Goal: Task Accomplishment & Management: Use online tool/utility

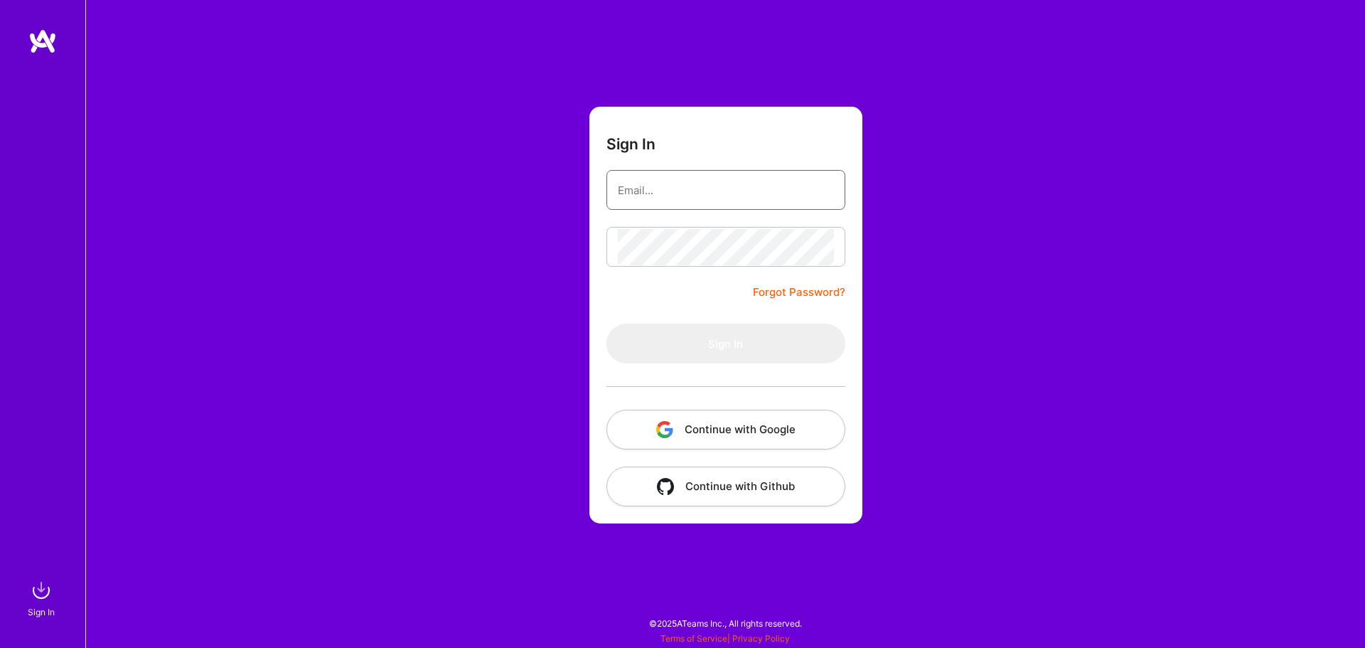
type input "[EMAIL_ADDRESS][DOMAIN_NAME]"
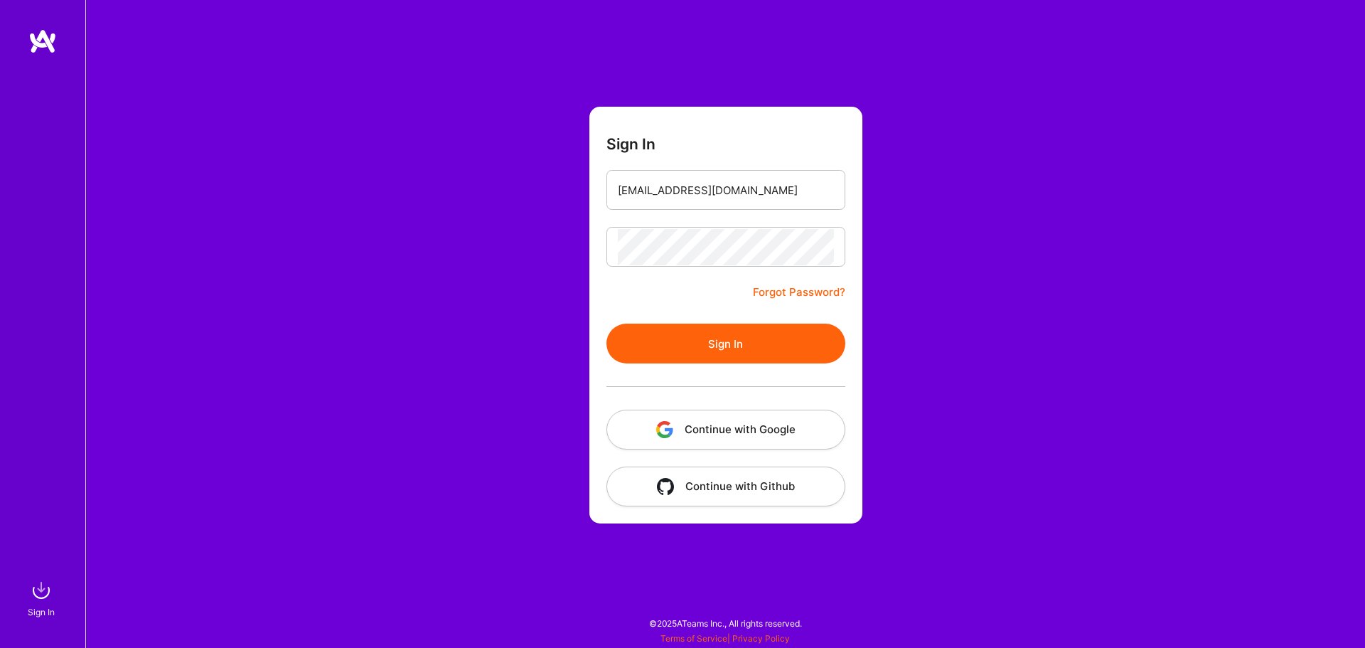
click at [534, 333] on div "Sign In [EMAIL_ADDRESS][DOMAIN_NAME] Forgot Password? Sign In Continue with Goo…" at bounding box center [725, 324] width 1280 height 648
click at [653, 333] on button "Sign In" at bounding box center [725, 344] width 239 height 40
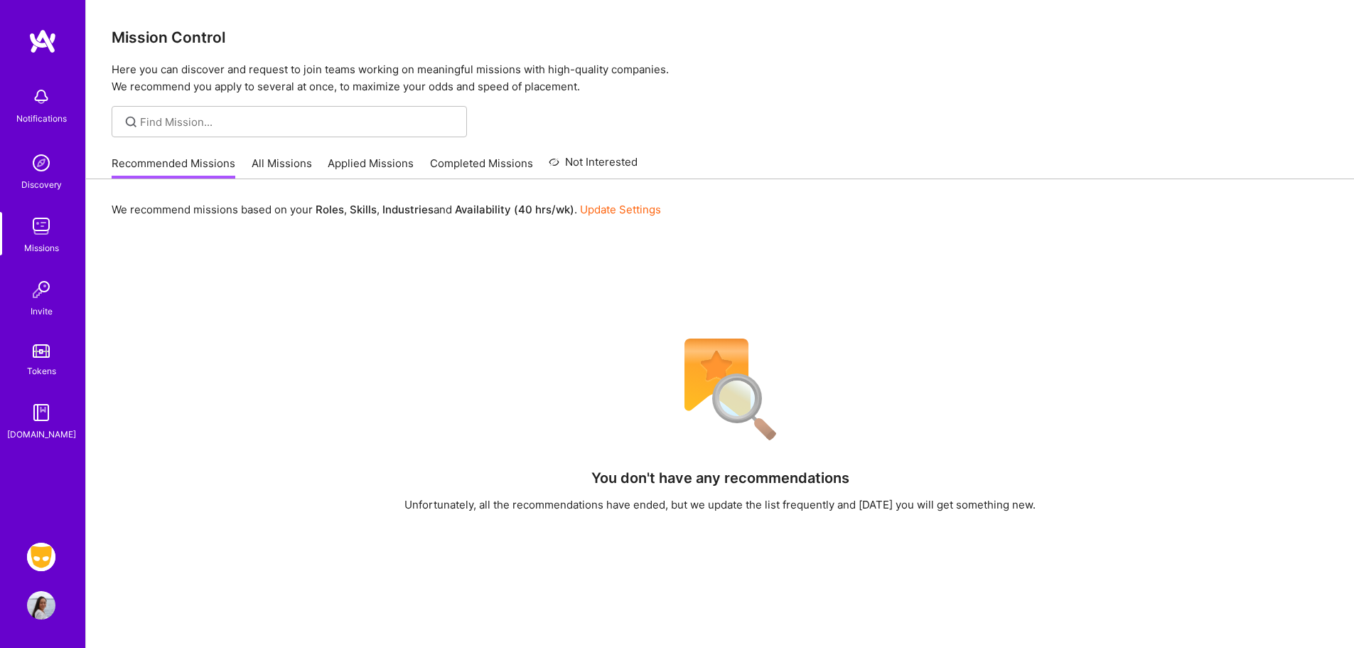
click at [34, 551] on img at bounding box center [41, 557] width 28 height 28
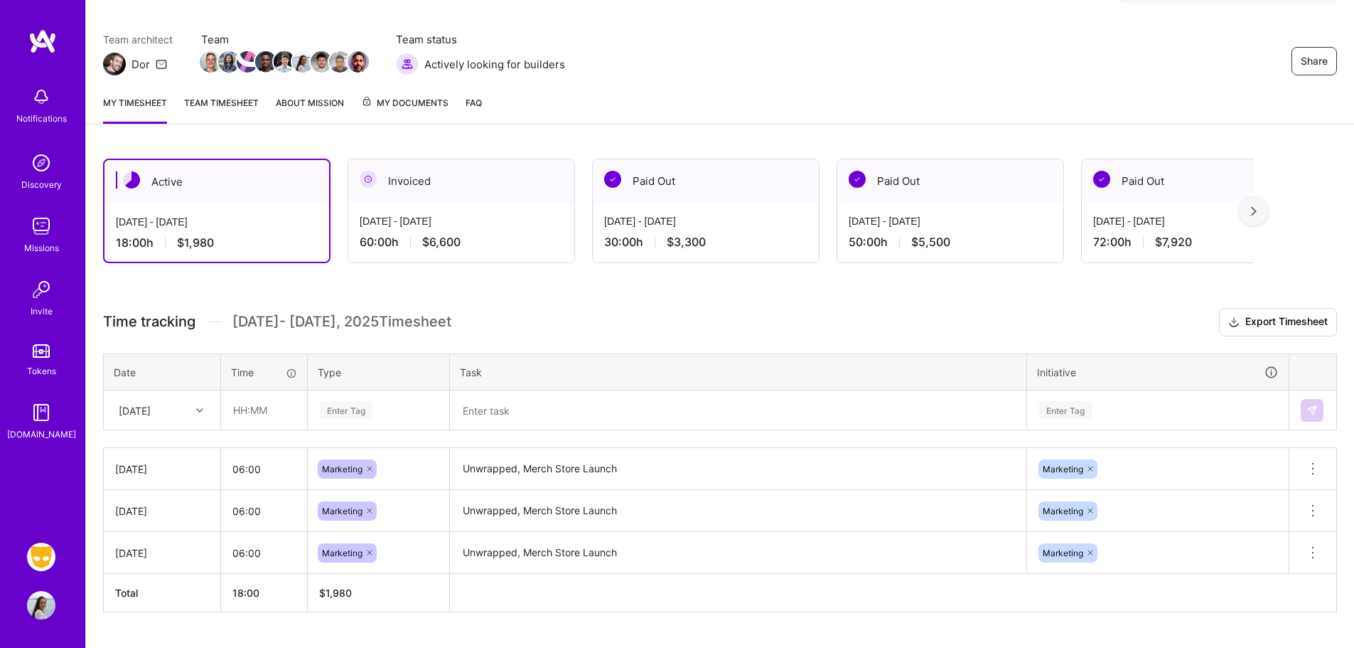
scroll to position [137, 0]
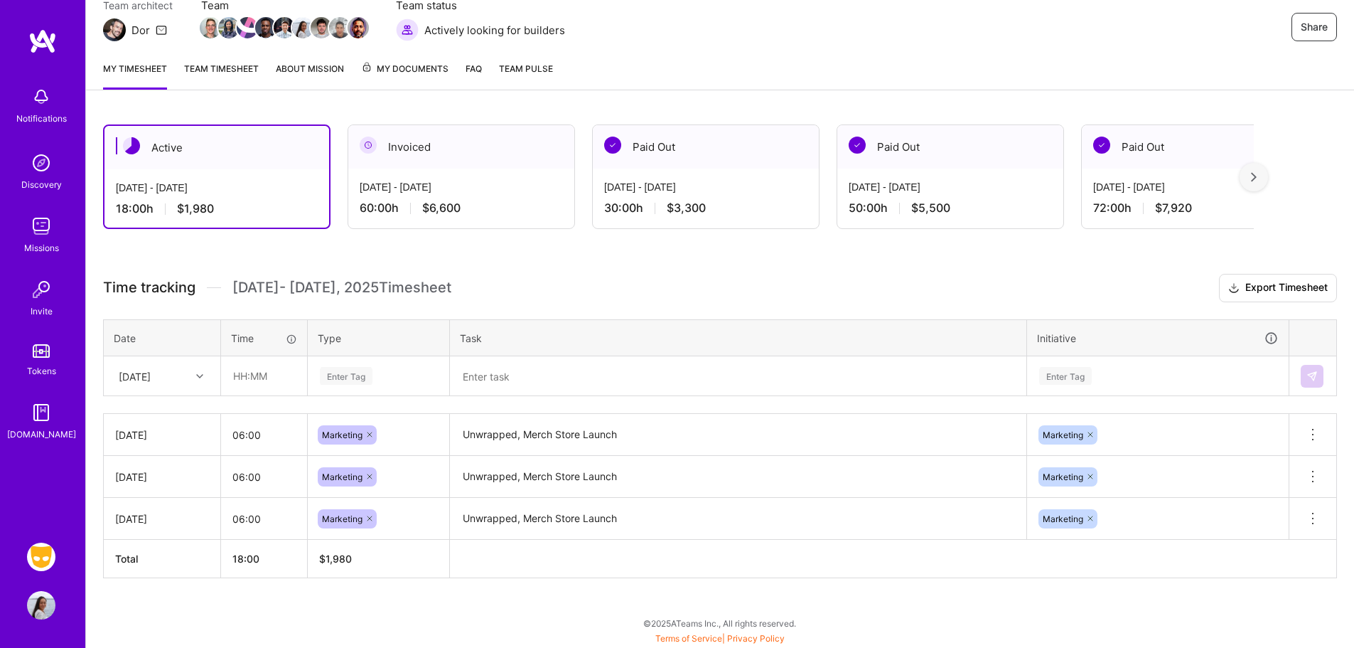
click at [150, 373] on div "[DATE]" at bounding box center [135, 375] width 32 height 15
click at [181, 272] on div "Active [DATE] - [DATE] 18:00 h $1,980 Invoiced [DATE] - [DATE] 60:00 h $6,600 P…" at bounding box center [720, 377] width 1268 height 540
click at [157, 368] on div "[DATE]" at bounding box center [151, 375] width 79 height 23
click at [166, 489] on div "[DATE]" at bounding box center [162, 495] width 115 height 26
click at [235, 378] on input "text" at bounding box center [264, 376] width 85 height 38
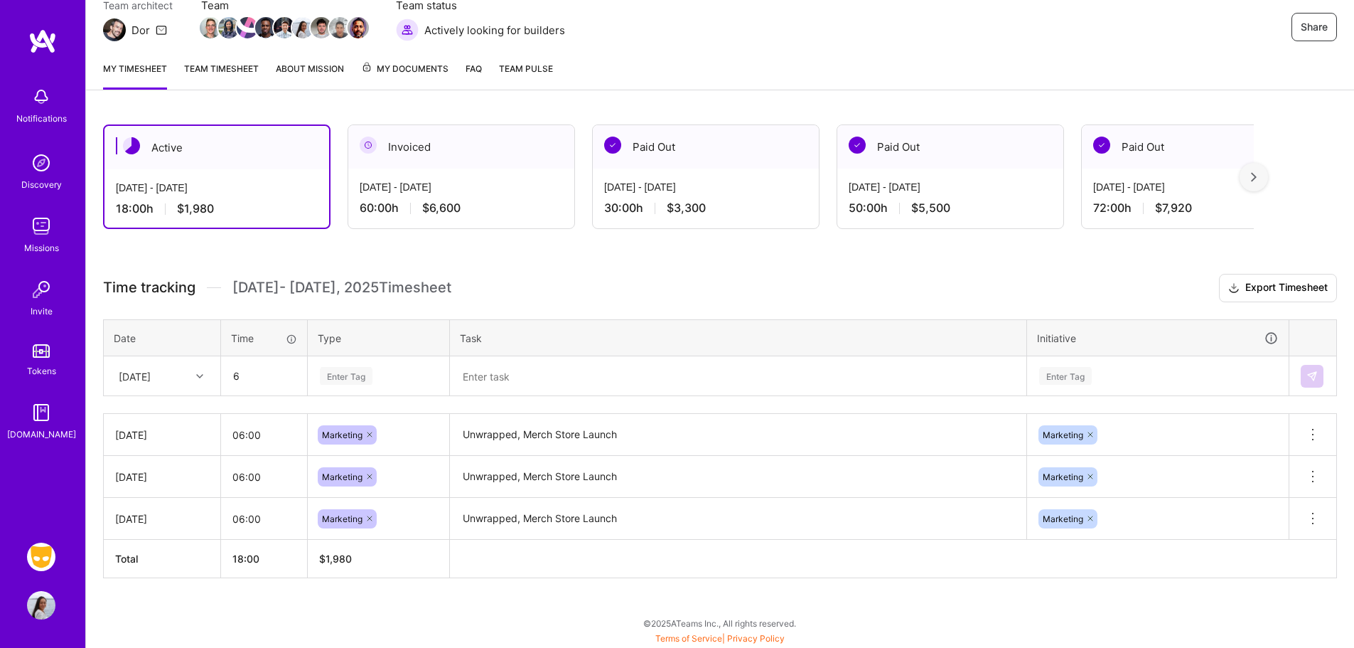
type input "06:00"
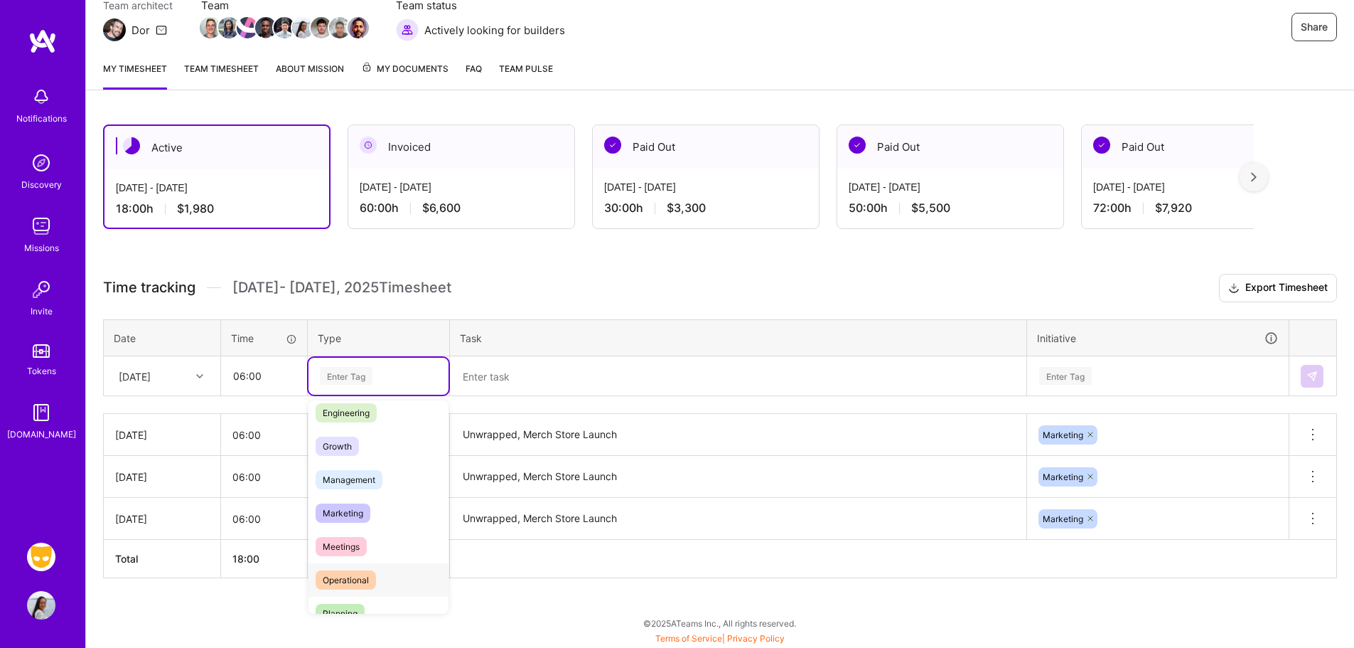
scroll to position [125, 0]
click at [349, 509] on div "Marketing" at bounding box center [379, 497] width 140 height 33
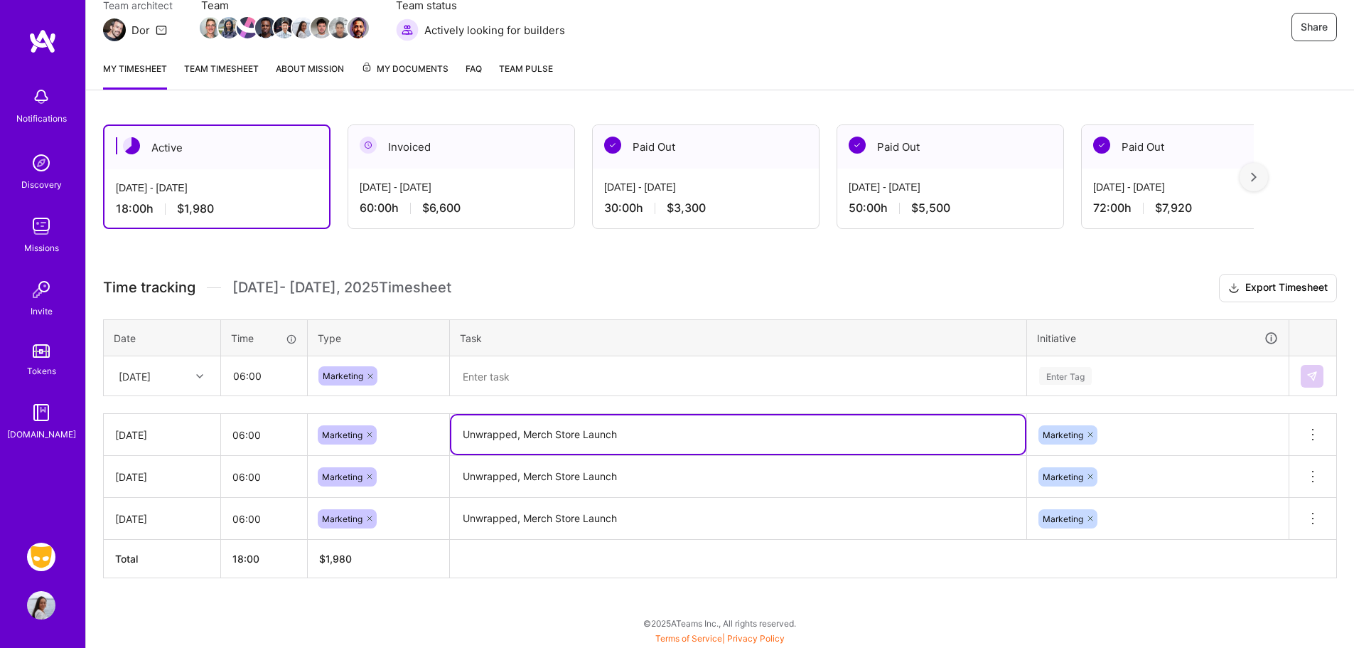
drag, startPoint x: 640, startPoint y: 429, endPoint x: 451, endPoint y: 431, distance: 189.1
click at [417, 435] on tr "[DATE] 06:00 Marketing Unwrapped, Merch Store Launch Marketing Delete row" at bounding box center [721, 435] width 1234 height 42
click at [514, 374] on textarea at bounding box center [738, 376] width 574 height 37
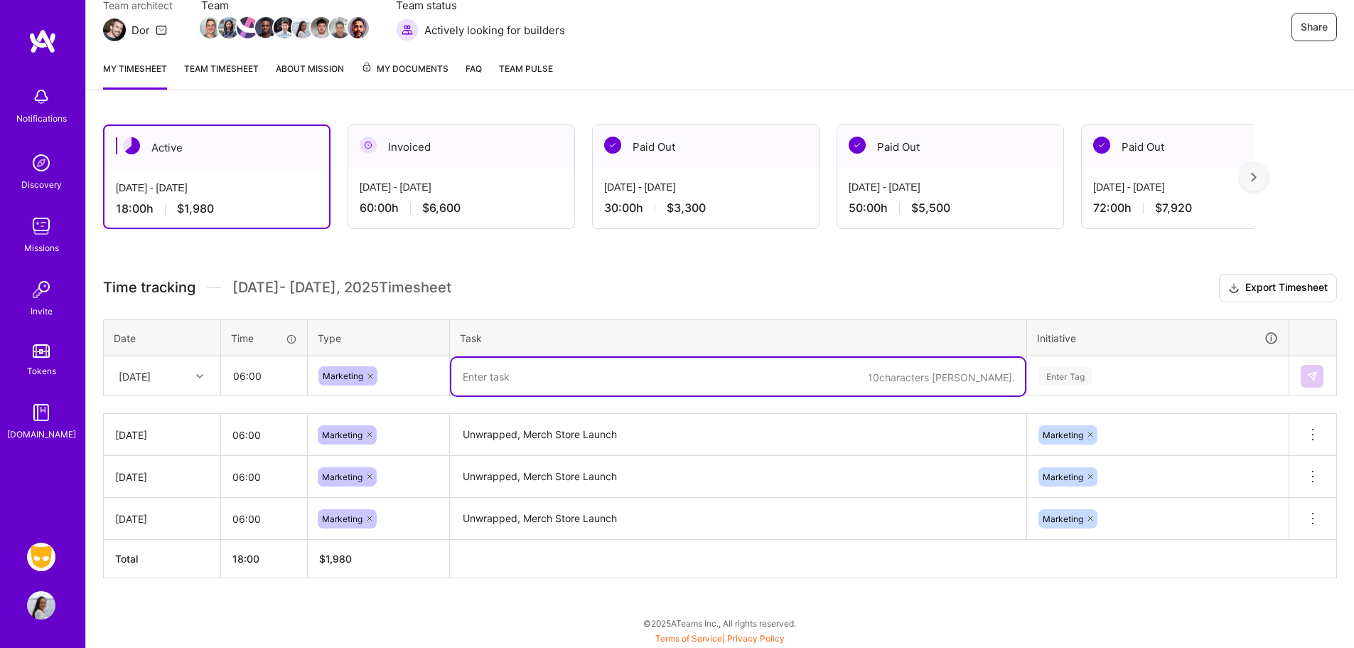
paste textarea "Unwrapped, Merch Store Launch"
type textarea "Unwrapped, Merch Store Launch"
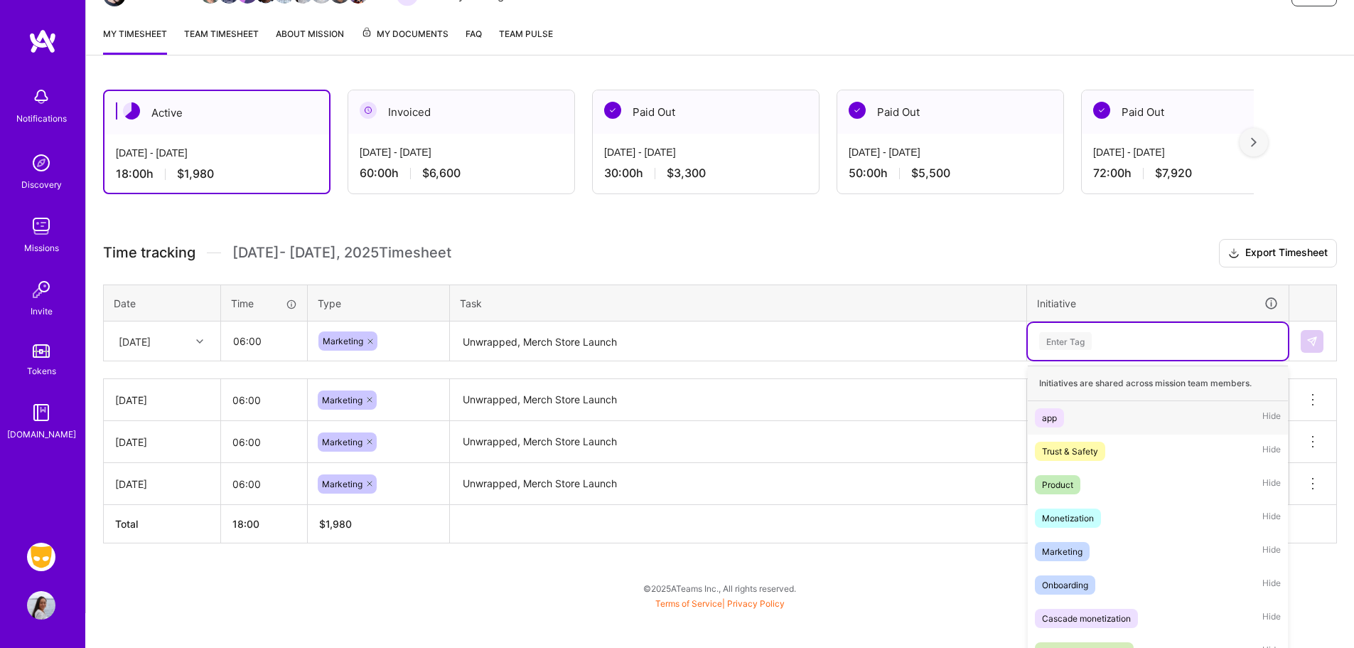
click at [1102, 360] on div "option app focused, 1 of 9. 9 results available. Use Up and Down to choose opti…" at bounding box center [1158, 341] width 260 height 37
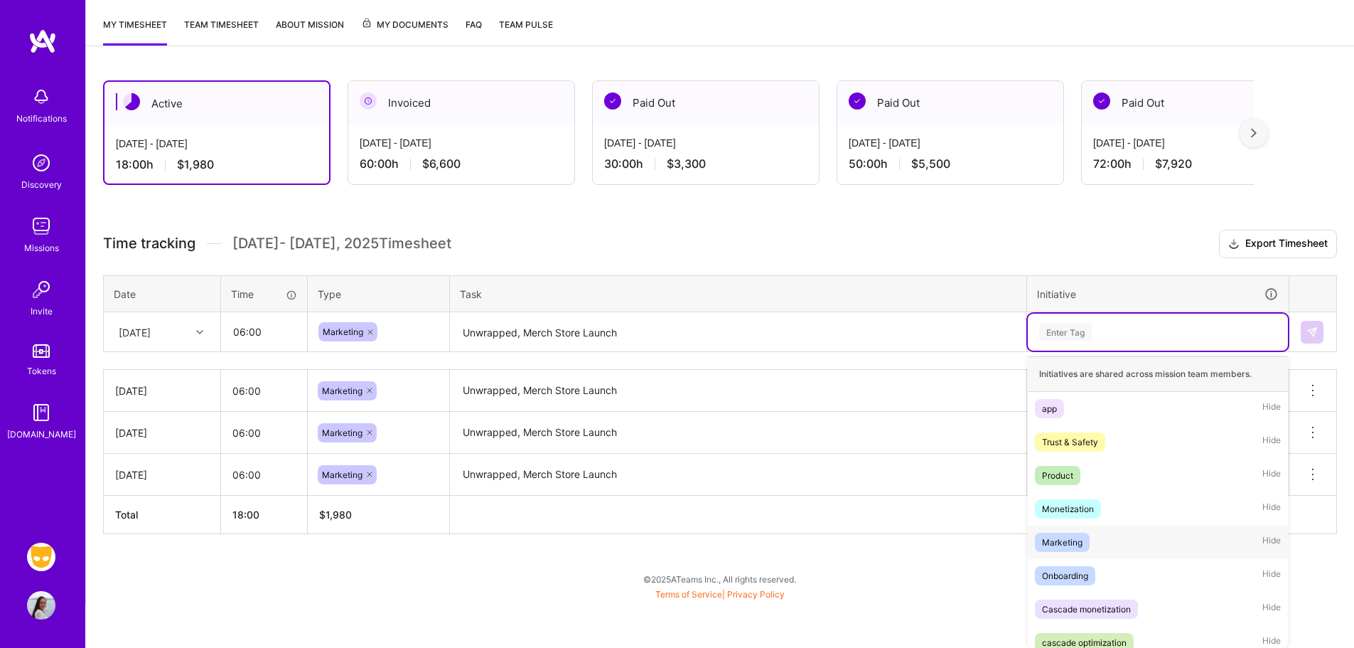
drag, startPoint x: 1044, startPoint y: 542, endPoint x: 1098, endPoint y: 518, distance: 59.2
click at [1044, 543] on div "Marketing" at bounding box center [1062, 542] width 41 height 15
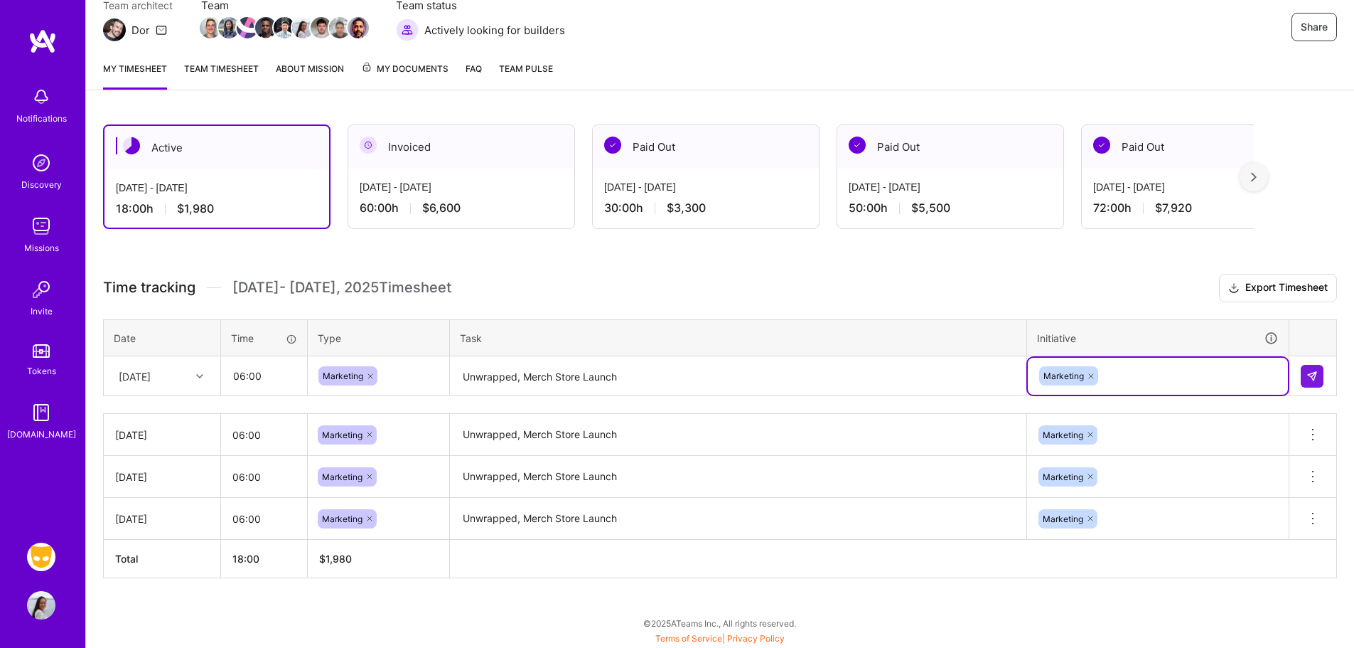
scroll to position [137, 0]
click at [1307, 373] on img at bounding box center [1312, 375] width 11 height 11
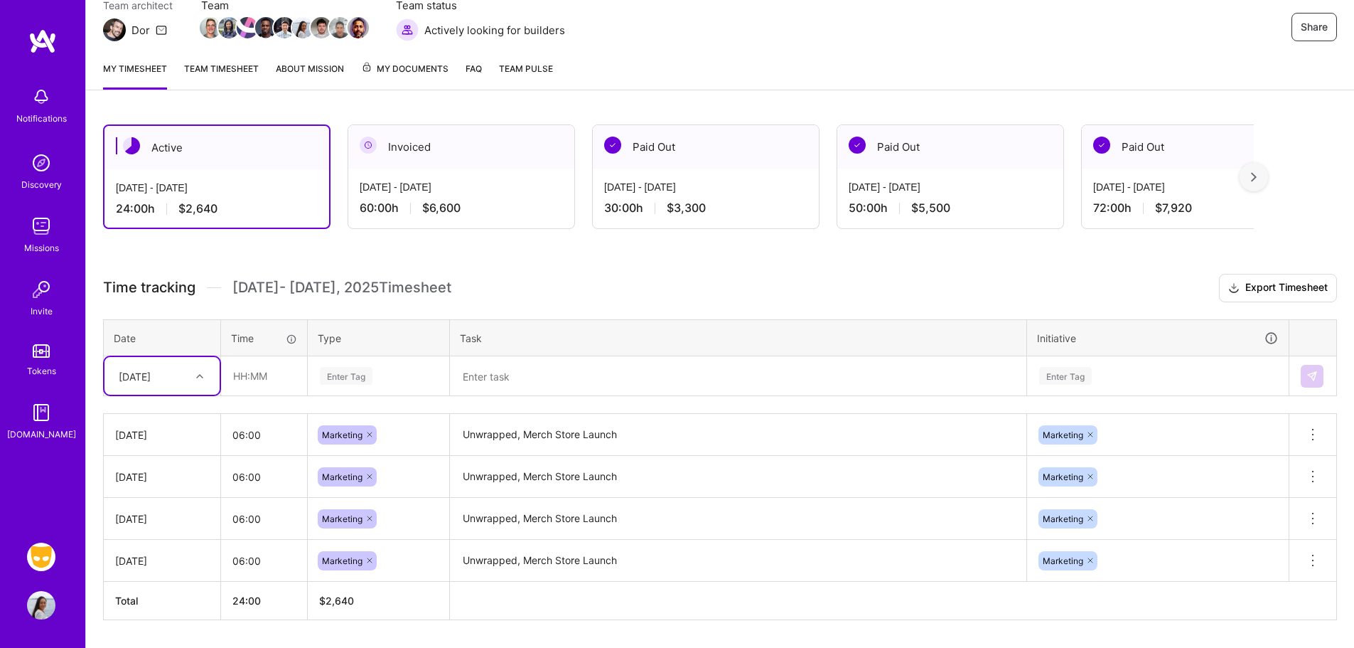
click at [151, 383] on div "[DATE]" at bounding box center [135, 375] width 32 height 15
drag, startPoint x: 144, startPoint y: 469, endPoint x: 141, endPoint y: 519, distance: 50.6
click at [141, 518] on div "[DATE] [DATE] [DATE] [DATE] [DATE] [DATE] [DATE] [DATE] [DATE]" at bounding box center [162, 506] width 115 height 213
click at [141, 520] on div "[DATE]" at bounding box center [162, 519] width 115 height 26
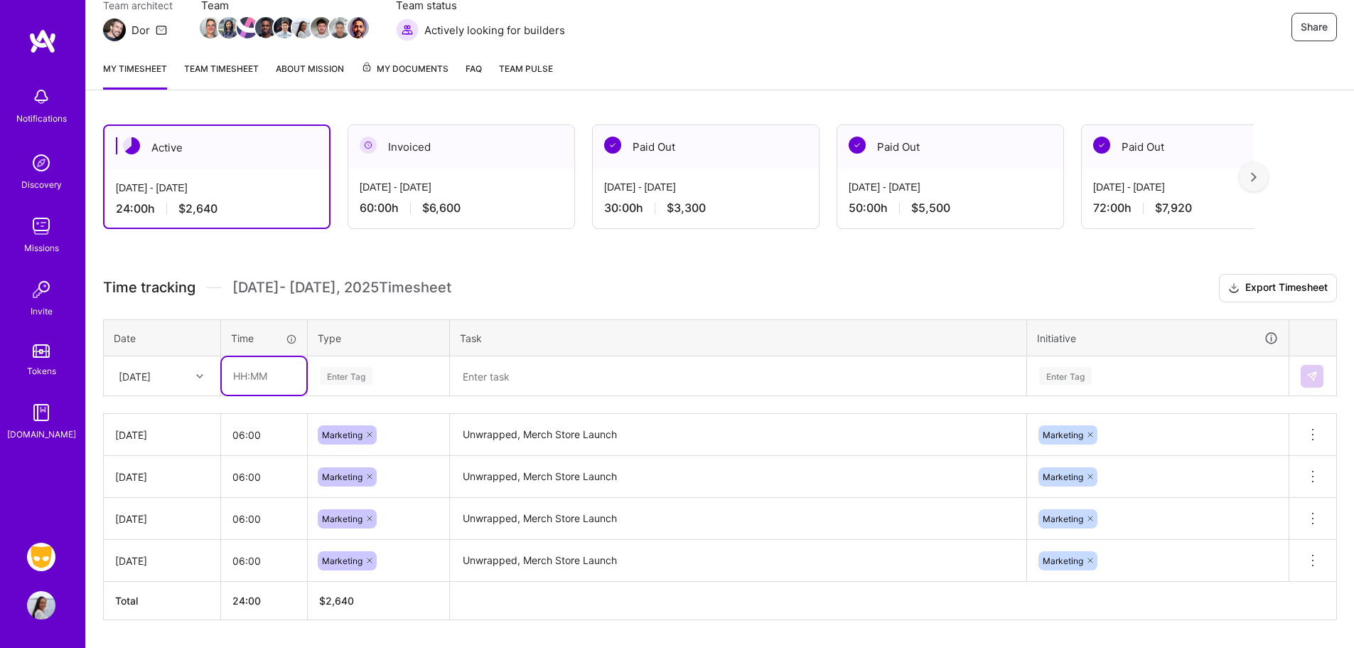
drag, startPoint x: 264, startPoint y: 373, endPoint x: 262, endPoint y: 391, distance: 18.6
click at [264, 373] on input "text" at bounding box center [264, 376] width 85 height 38
type input "06:00"
click at [375, 370] on div "Enter Tag" at bounding box center [379, 376] width 120 height 18
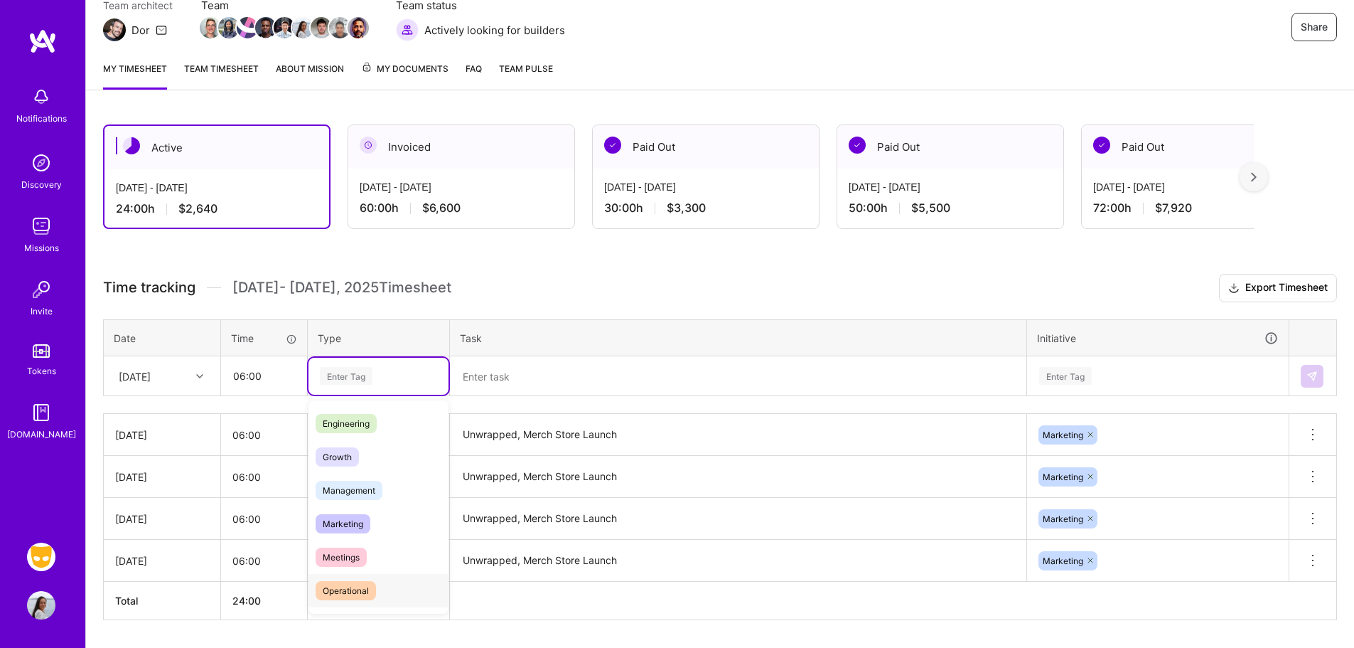
scroll to position [100, 0]
click at [353, 528] on span "Marketing" at bounding box center [343, 522] width 55 height 19
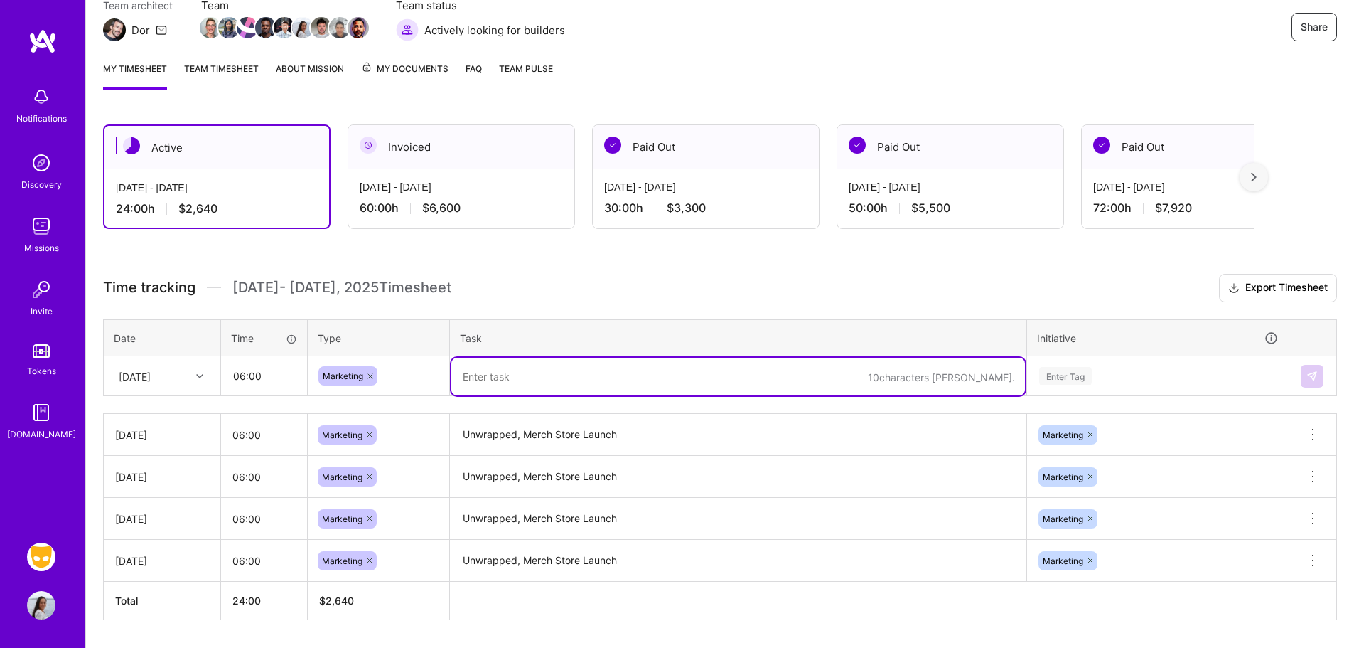
drag, startPoint x: 588, startPoint y: 392, endPoint x: 614, endPoint y: 369, distance: 34.7
click at [589, 391] on textarea at bounding box center [738, 377] width 574 height 38
paste textarea "Unwrapped, Merch Store Launch"
type textarea "Unwrapped, Merch Store Launch"
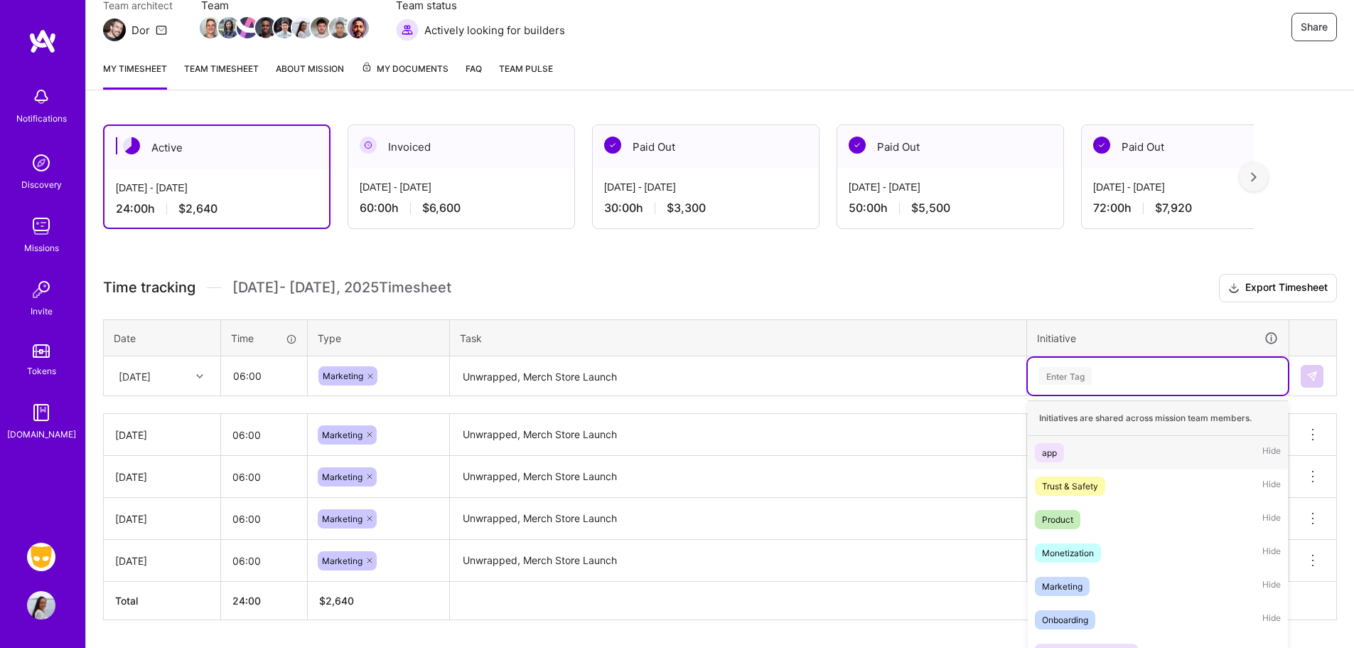
drag, startPoint x: 1069, startPoint y: 380, endPoint x: 1081, endPoint y: 378, distance: 12.4
click at [1070, 380] on div "option Marketing, selected. option app focused, 1 of 9. 9 results available. Us…" at bounding box center [1158, 376] width 260 height 37
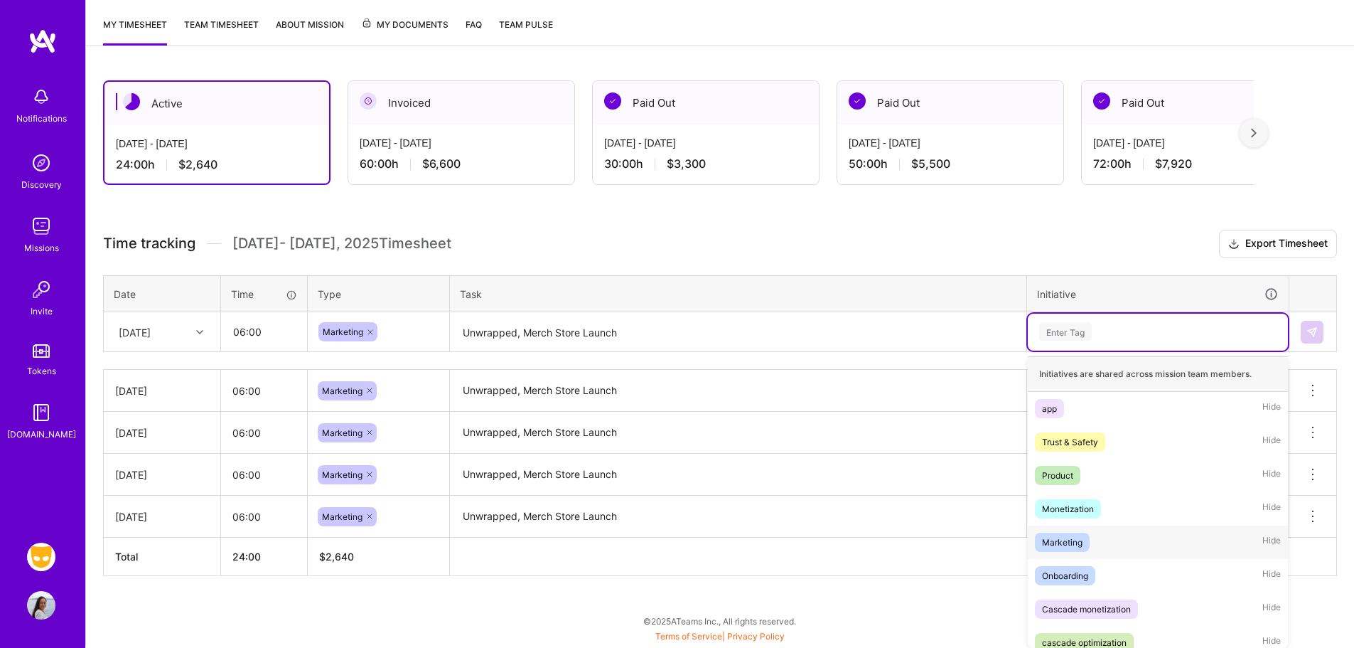
click at [1043, 554] on div "Marketing Hide" at bounding box center [1158, 541] width 260 height 33
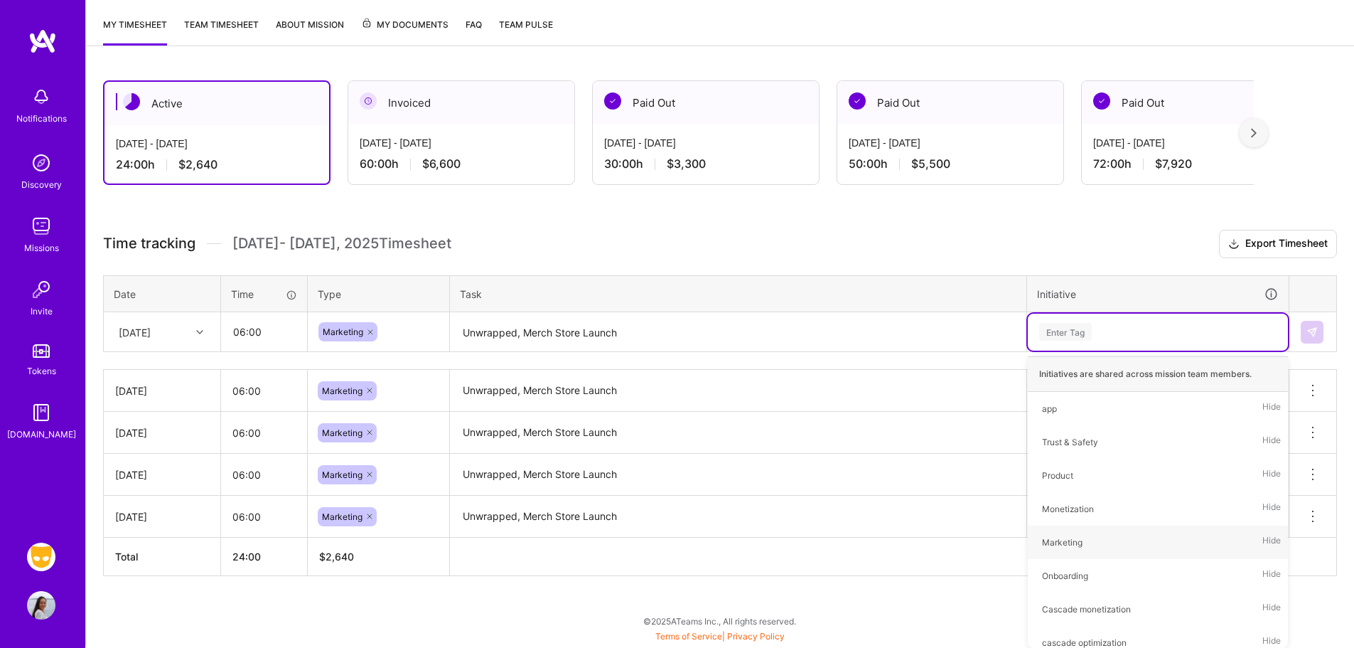
scroll to position [179, 0]
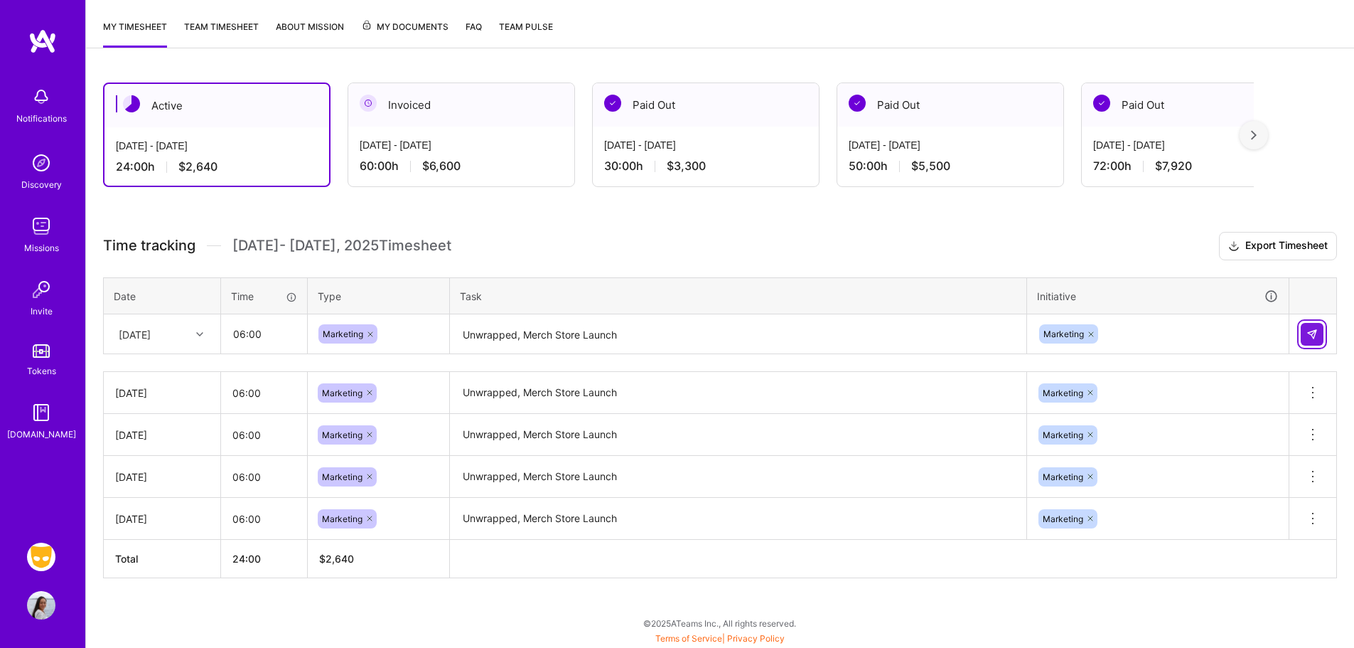
click at [1311, 336] on img at bounding box center [1312, 333] width 11 height 11
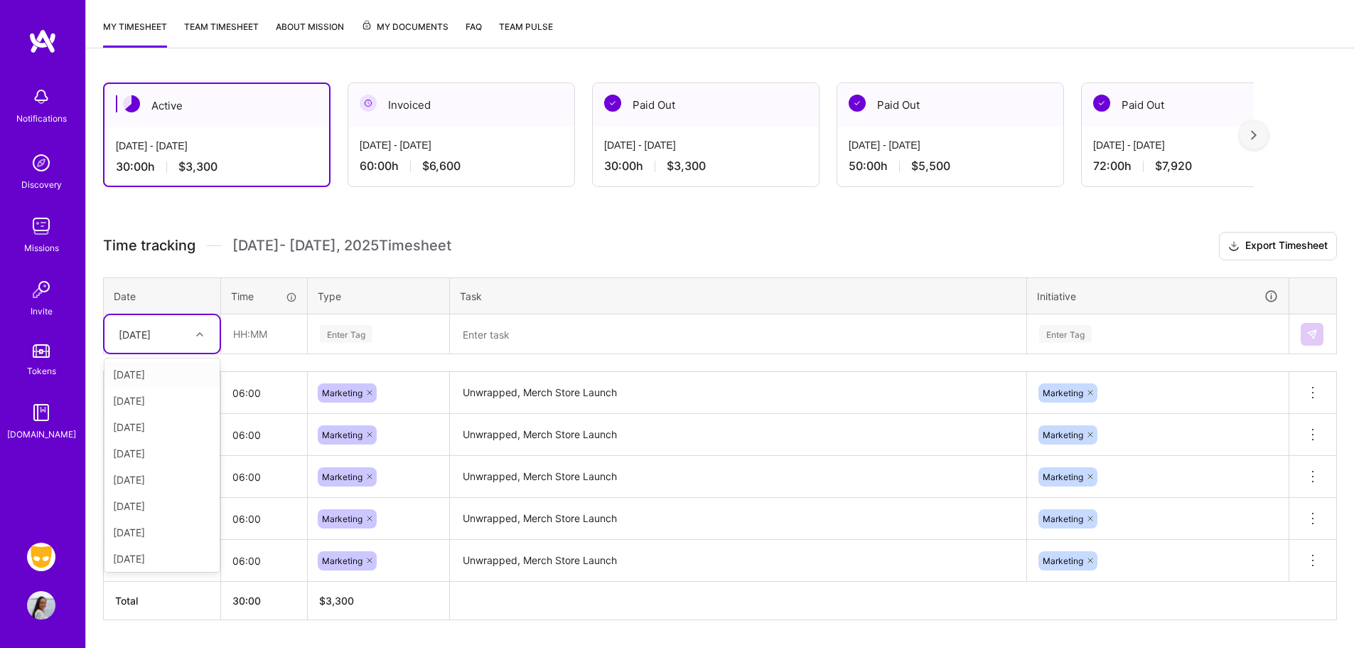
click at [137, 338] on div "[DATE]" at bounding box center [135, 333] width 32 height 15
drag, startPoint x: 157, startPoint y: 504, endPoint x: 171, endPoint y: 496, distance: 15.6
click at [156, 505] on div "[DATE]" at bounding box center [162, 503] width 115 height 26
click at [326, 328] on div "Enter Tag" at bounding box center [346, 334] width 53 height 22
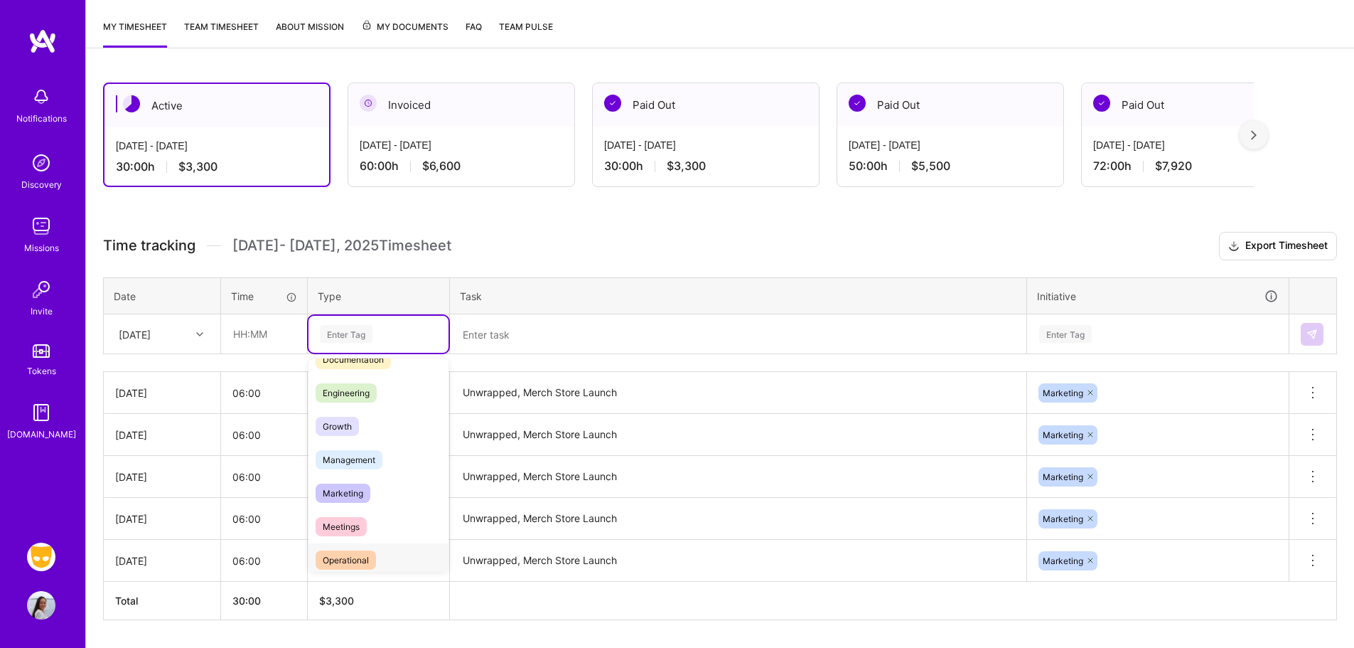
scroll to position [127, 0]
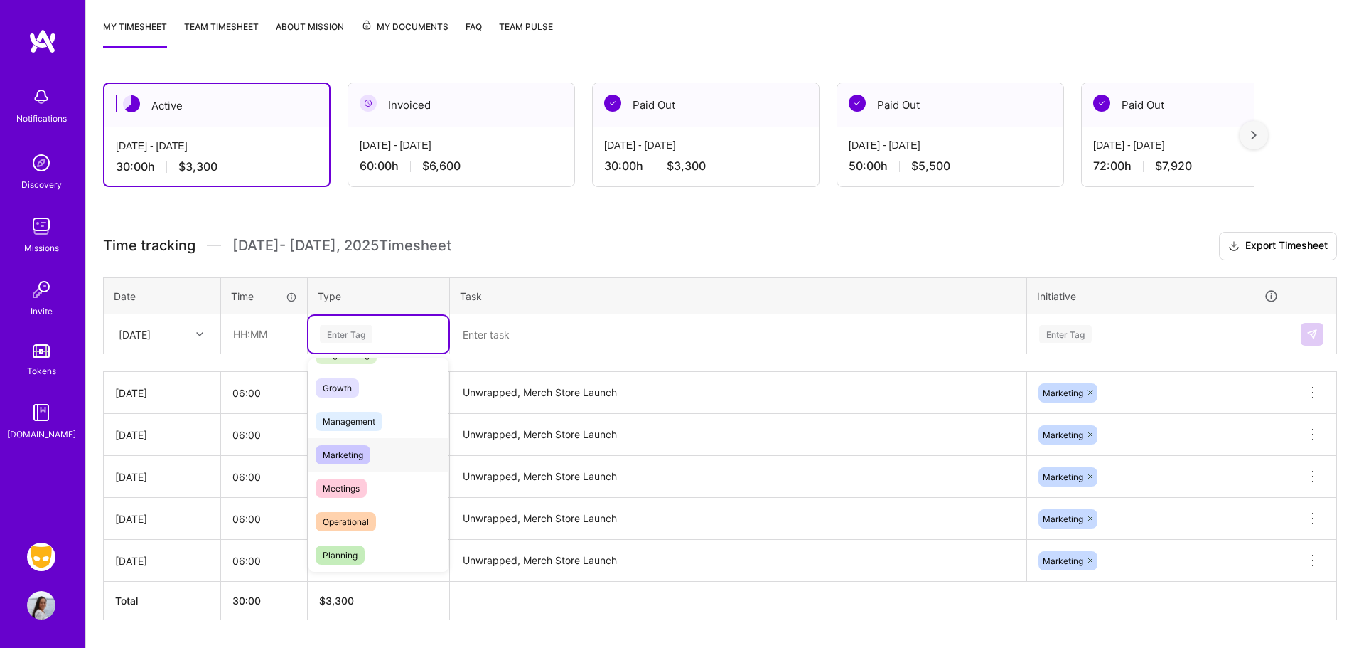
click at [362, 459] on span "Marketing" at bounding box center [343, 454] width 55 height 19
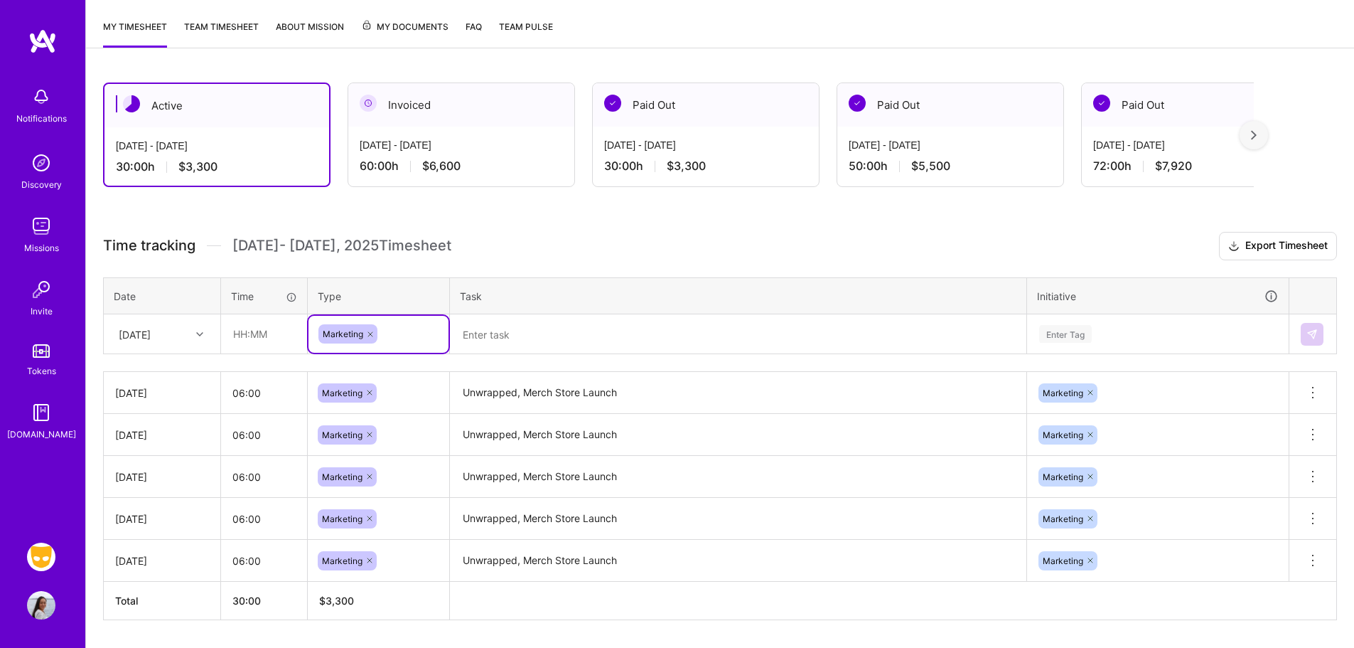
click at [541, 324] on textarea at bounding box center [738, 335] width 574 height 38
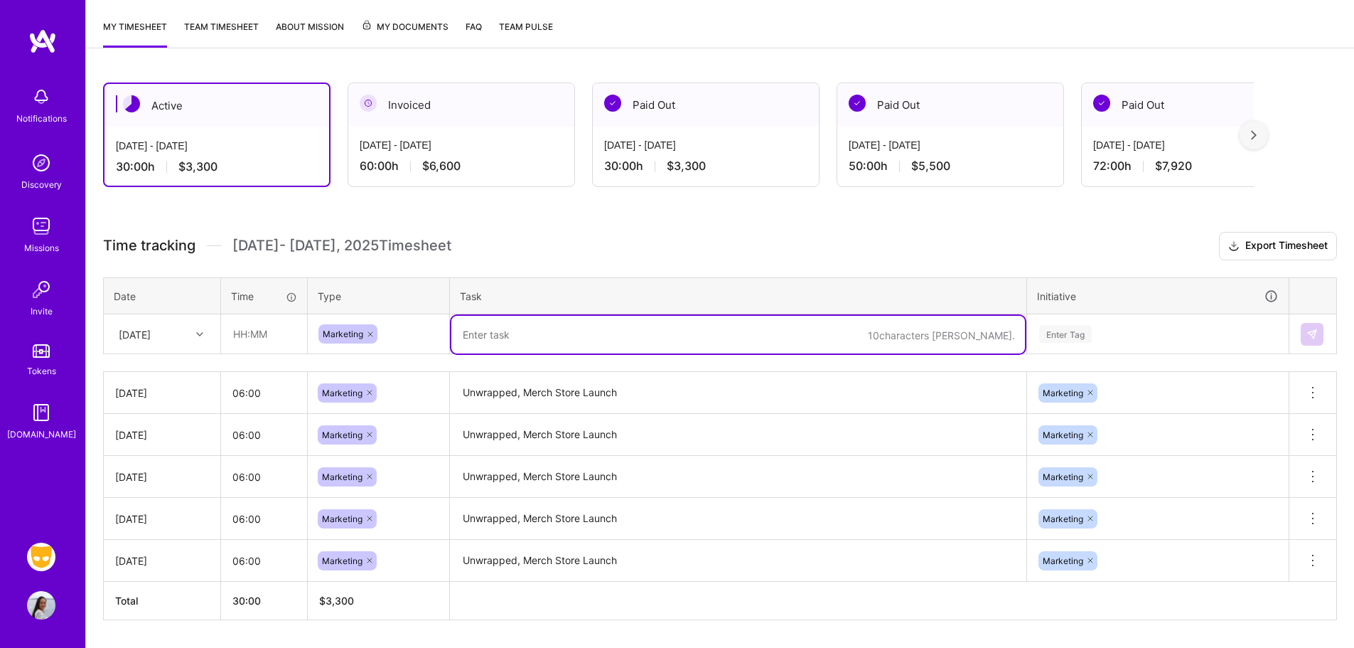
paste textarea "Unwrapped, Merch Store Launch"
type textarea "Unwrapped, Merch Store Launch"
click at [1122, 327] on div "Enter Tag" at bounding box center [1158, 334] width 240 height 18
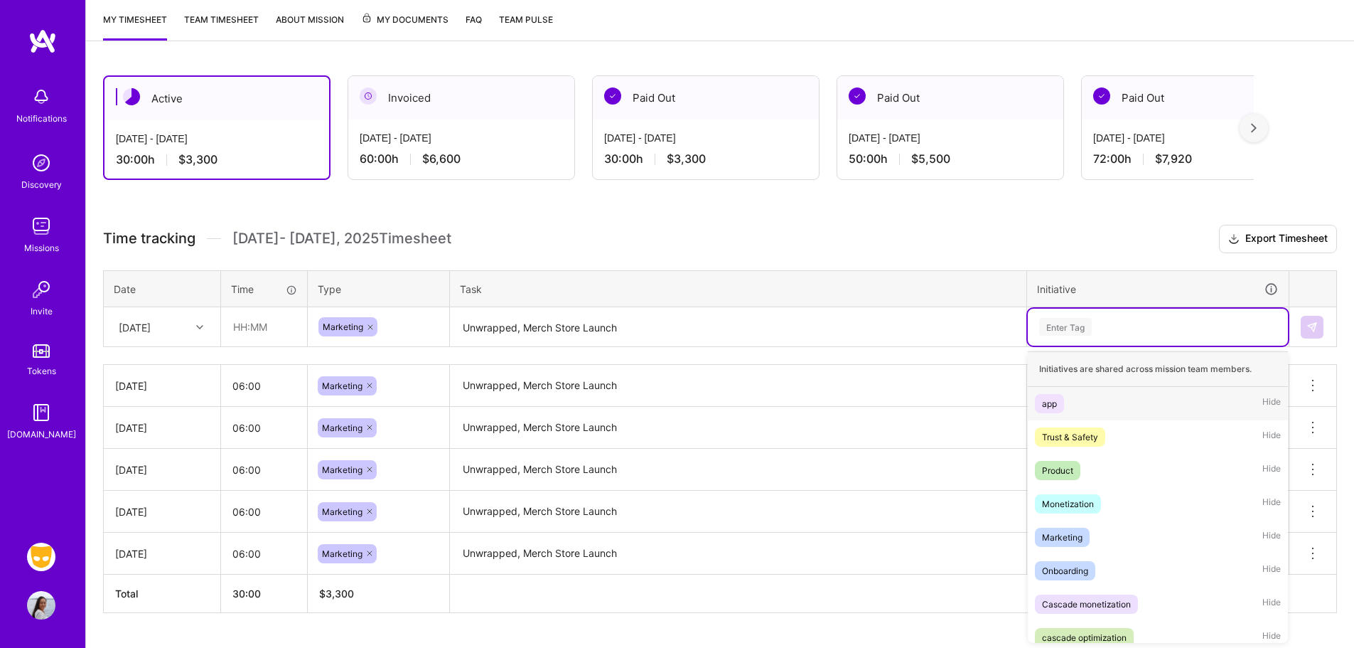
scroll to position [187, 0]
click at [1103, 533] on div "Marketing Hide" at bounding box center [1158, 536] width 260 height 33
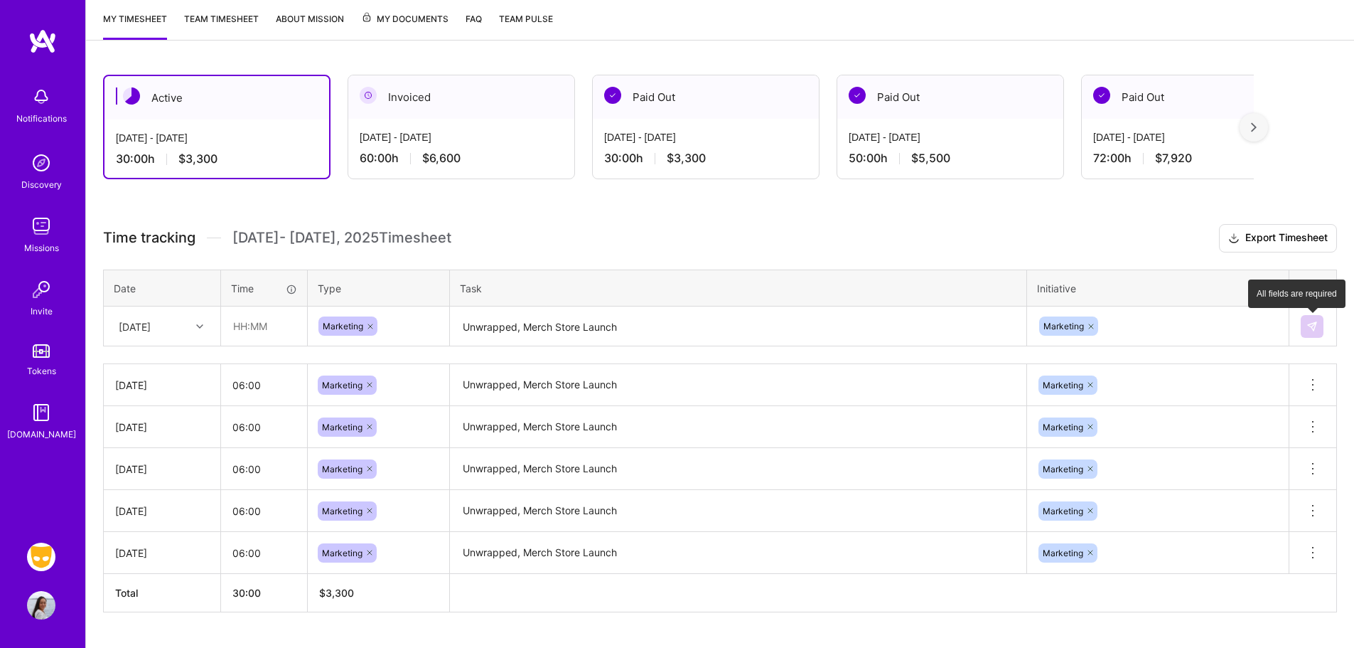
click at [1307, 325] on button at bounding box center [1312, 326] width 23 height 23
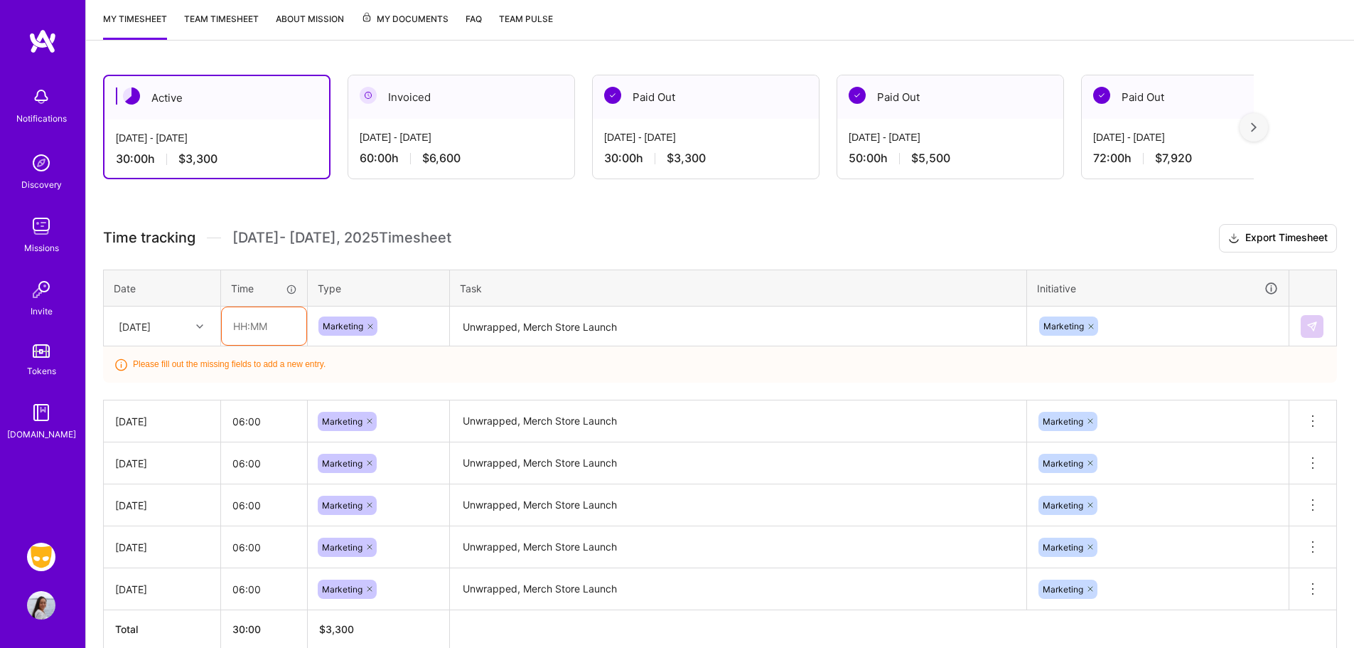
click at [262, 326] on input "text" at bounding box center [264, 326] width 85 height 38
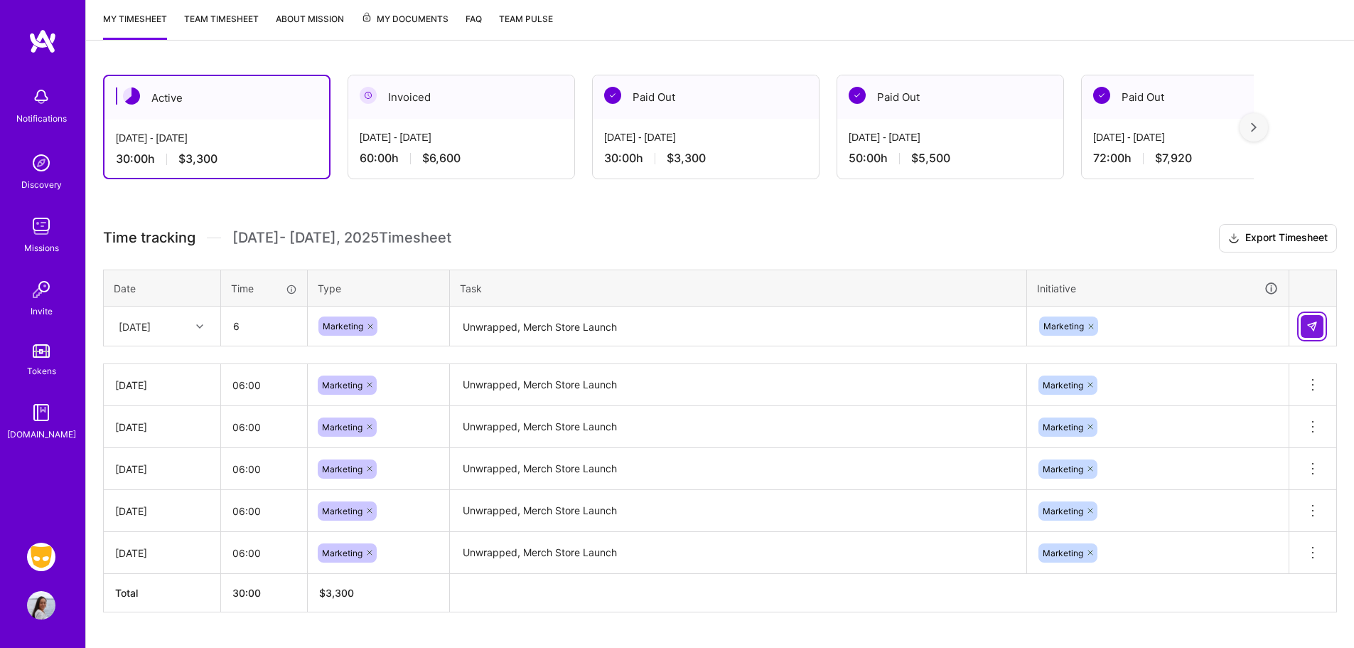
type input "06:00"
click at [1322, 323] on button at bounding box center [1312, 326] width 23 height 23
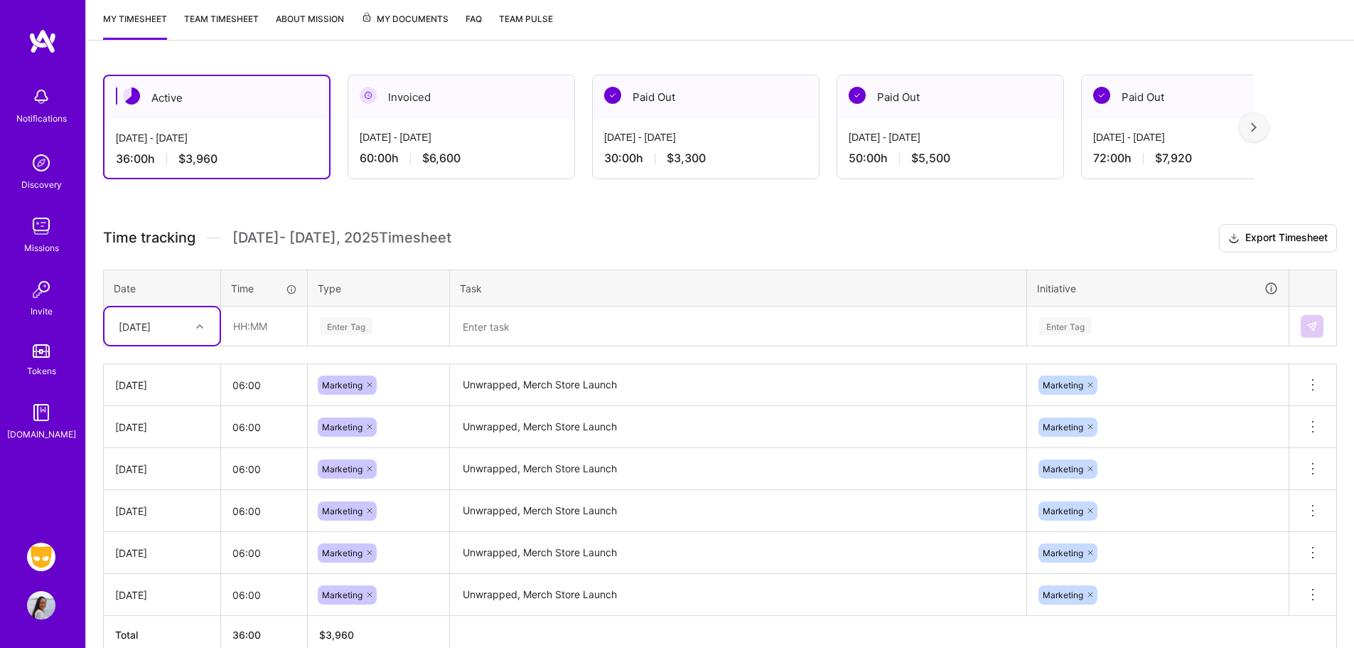
click at [161, 336] on div "[DATE]" at bounding box center [151, 325] width 79 height 23
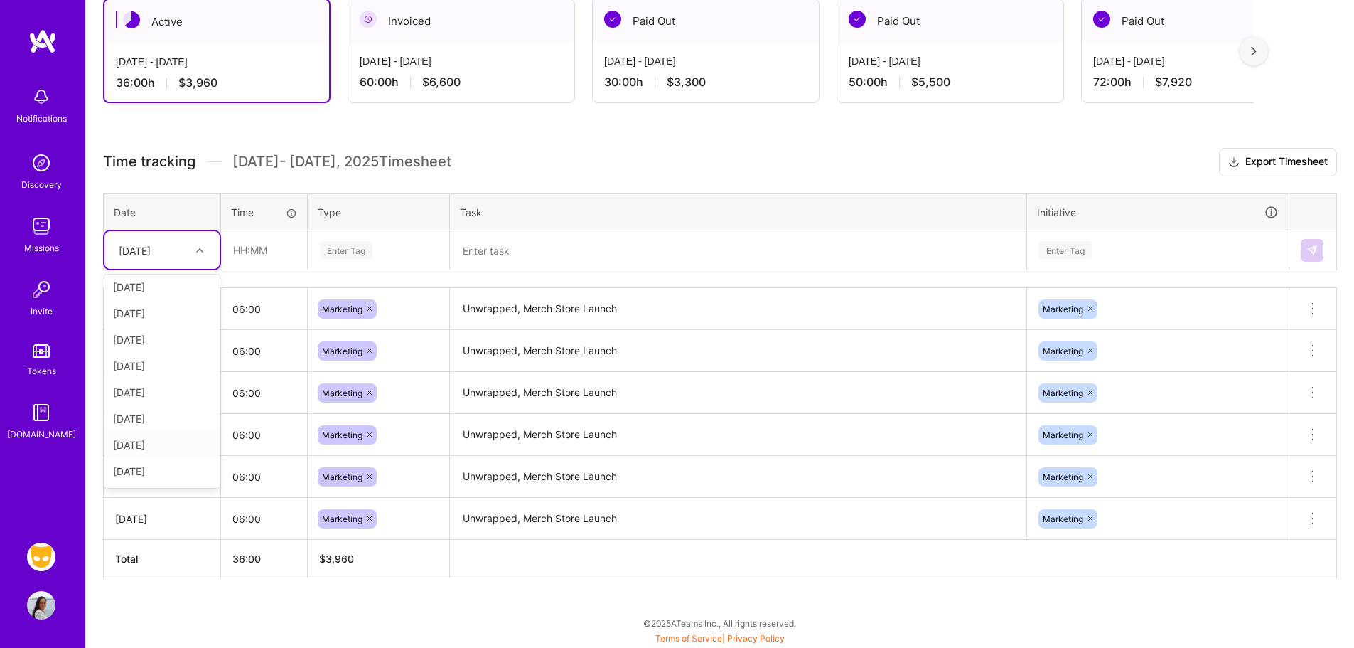
scroll to position [4, 0]
click at [161, 466] on div "[DATE]" at bounding box center [162, 470] width 115 height 26
click at [269, 256] on input "text" at bounding box center [264, 250] width 85 height 38
type input "06:00"
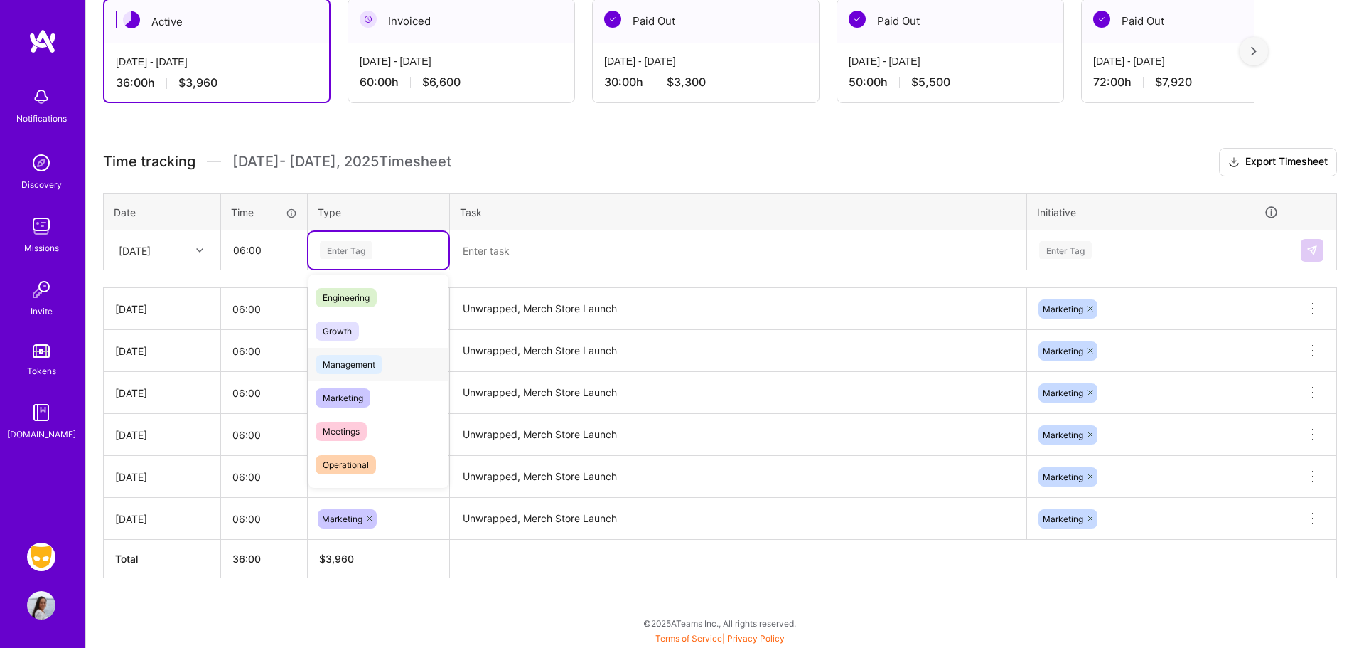
scroll to position [102, 0]
click at [360, 397] on span "Marketing" at bounding box center [343, 394] width 55 height 19
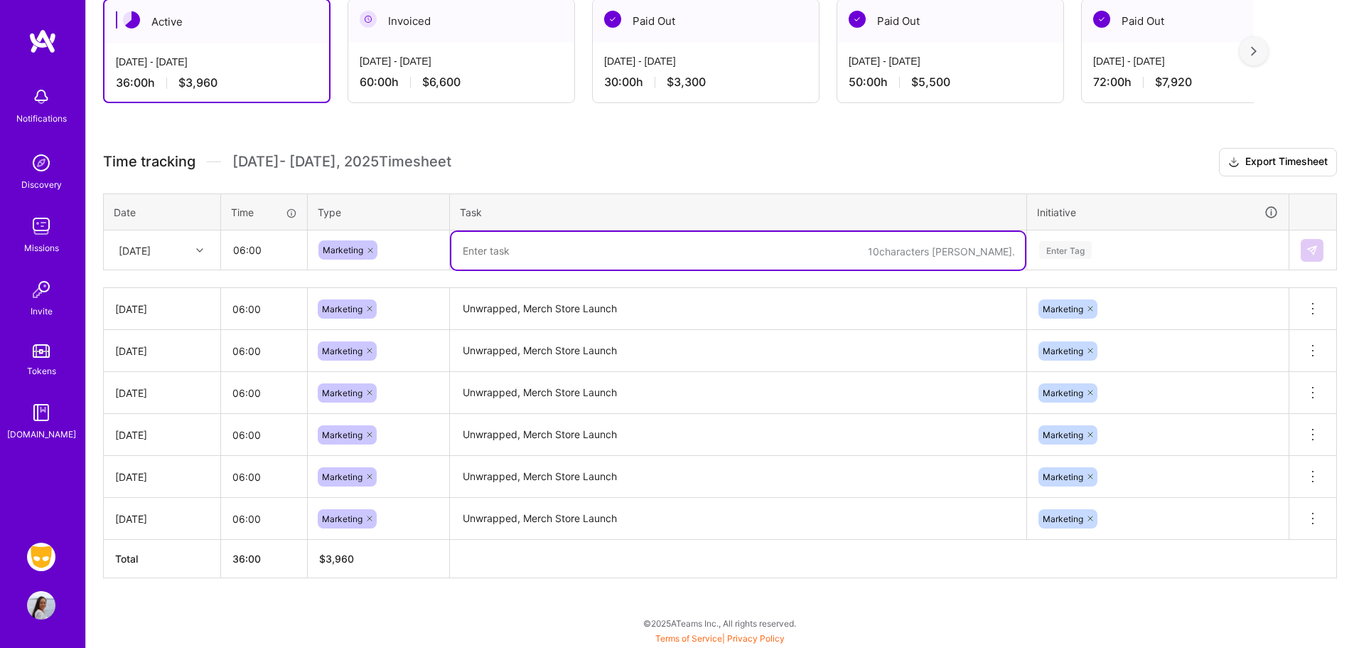
drag, startPoint x: 545, startPoint y: 261, endPoint x: 899, endPoint y: 234, distance: 355.1
click at [552, 261] on textarea at bounding box center [738, 251] width 574 height 38
paste textarea "Unwrapped, Merch Store Launch"
type textarea "Unwrapped, Merch Store Launch"
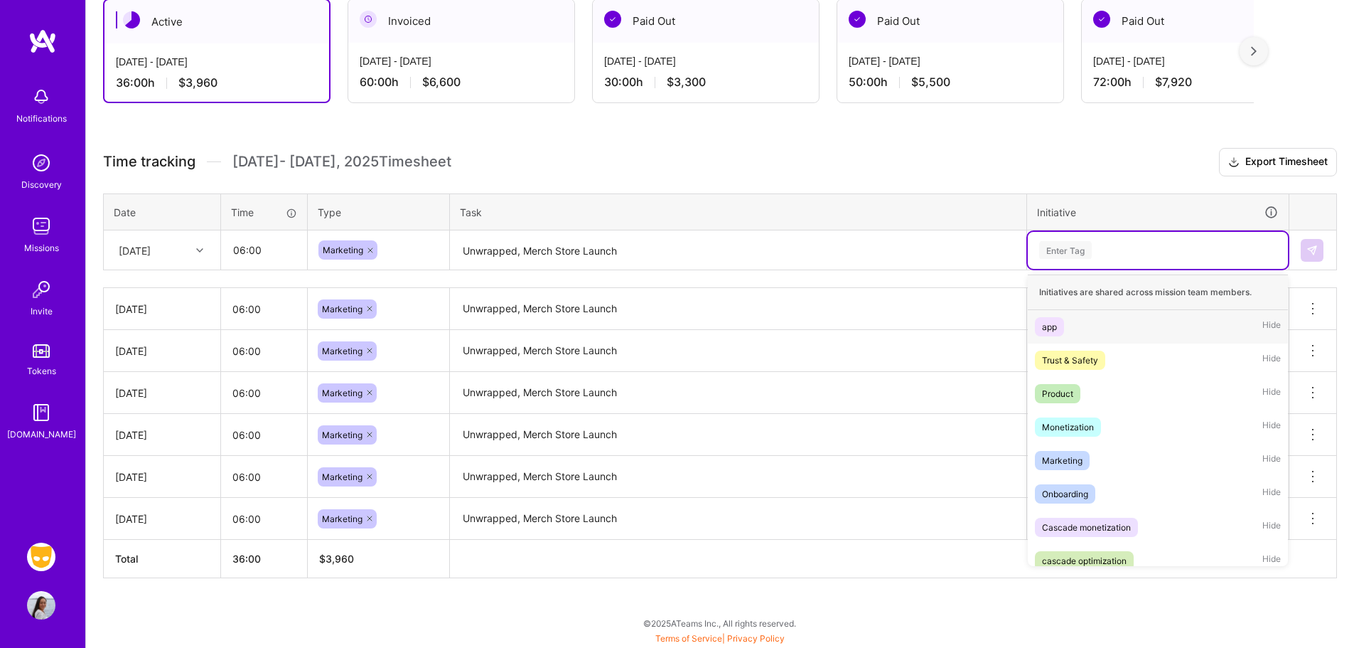
click at [1069, 255] on div "Enter Tag" at bounding box center [1065, 250] width 53 height 22
click at [1064, 467] on div "Marketing" at bounding box center [1062, 460] width 41 height 15
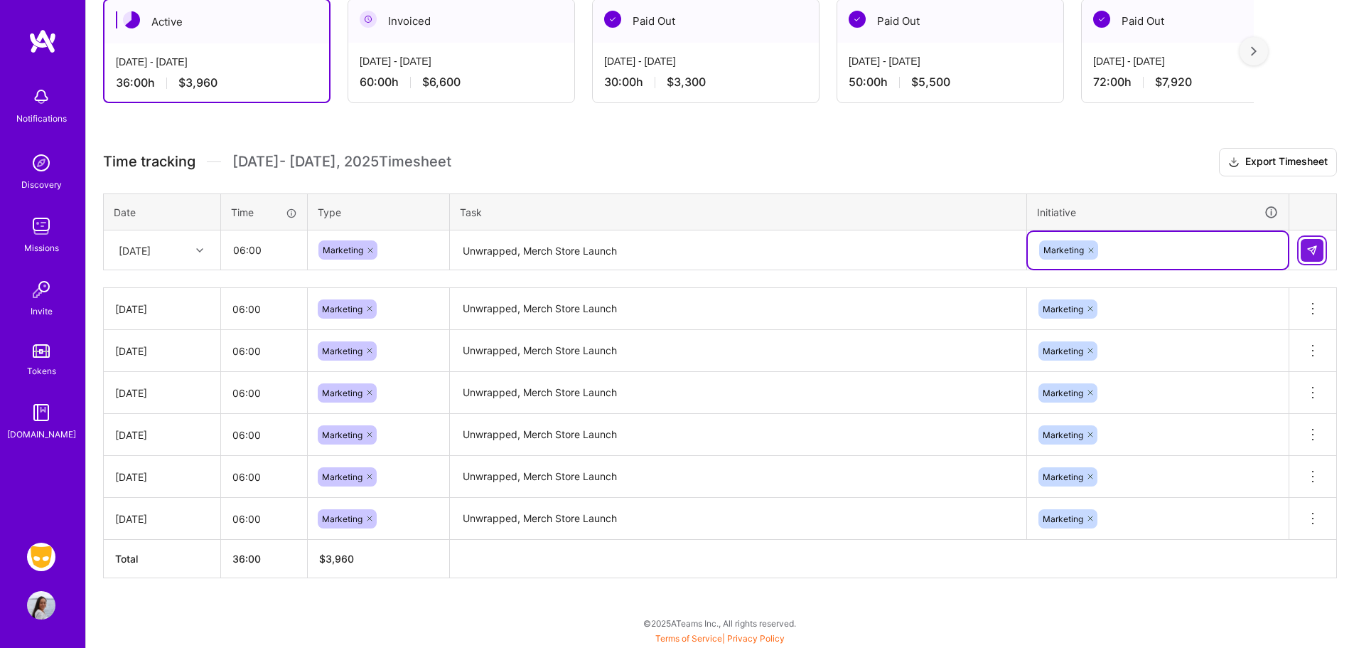
click at [1311, 257] on button at bounding box center [1312, 250] width 23 height 23
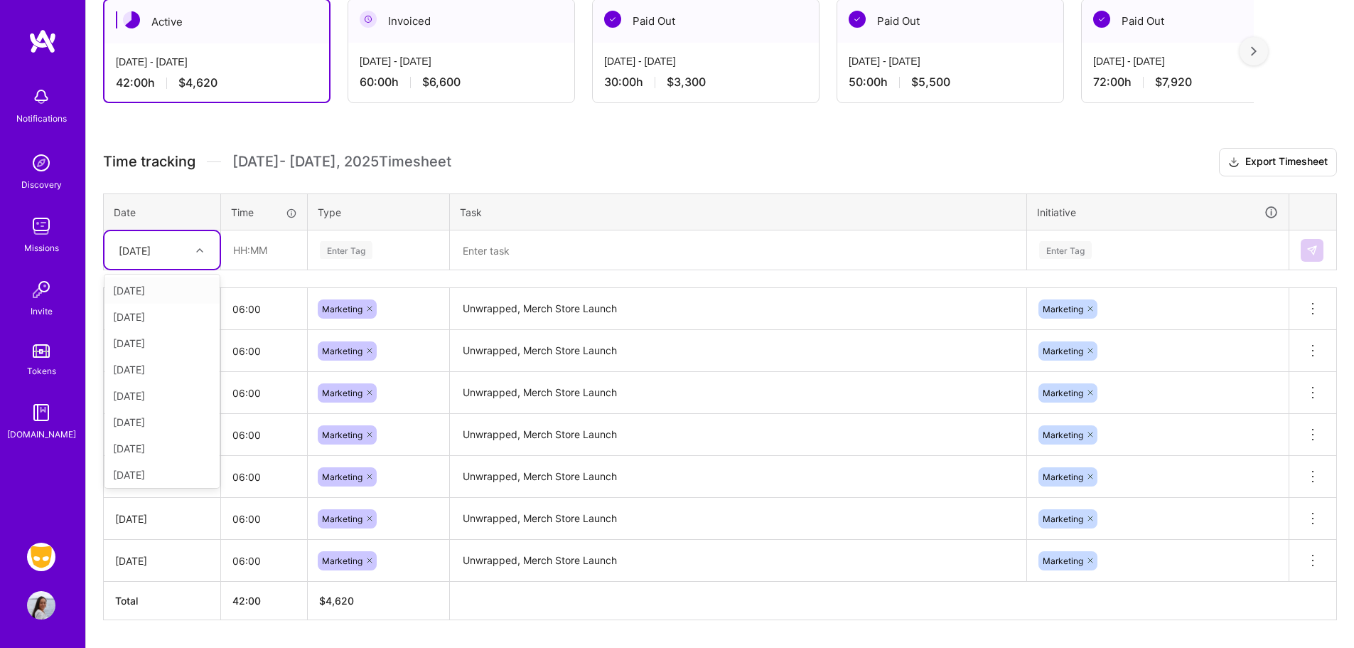
click at [151, 257] on div "[DATE]" at bounding box center [135, 249] width 32 height 15
click at [557, 205] on th "Task" at bounding box center [738, 211] width 577 height 37
click at [151, 256] on div "[DATE]" at bounding box center [135, 249] width 32 height 15
drag, startPoint x: 143, startPoint y: 474, endPoint x: 153, endPoint y: 414, distance: 61.3
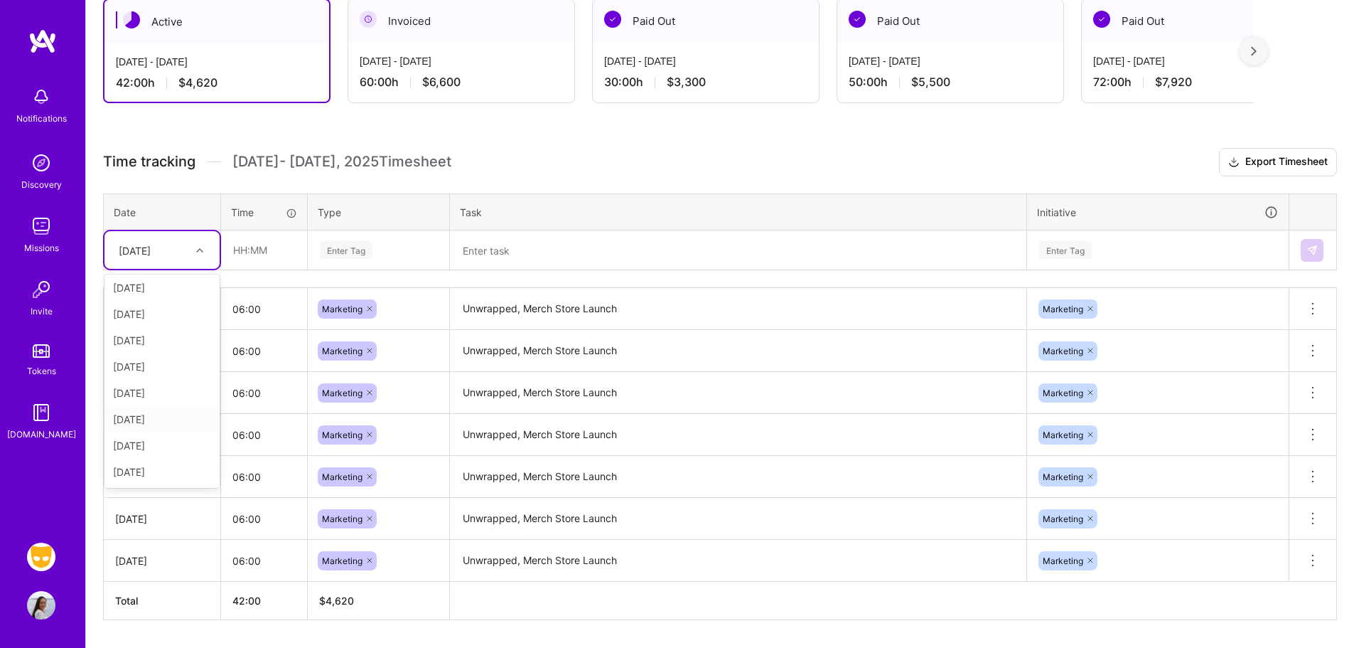
click at [153, 414] on div "[DATE] [DATE] [DATE] [DATE] [DATE] [DATE] [DATE] [DATE] [DATE]" at bounding box center [162, 380] width 115 height 213
click at [139, 466] on div "[DATE]" at bounding box center [162, 472] width 115 height 26
click at [260, 250] on input "text" at bounding box center [264, 250] width 85 height 38
type input "06:00"
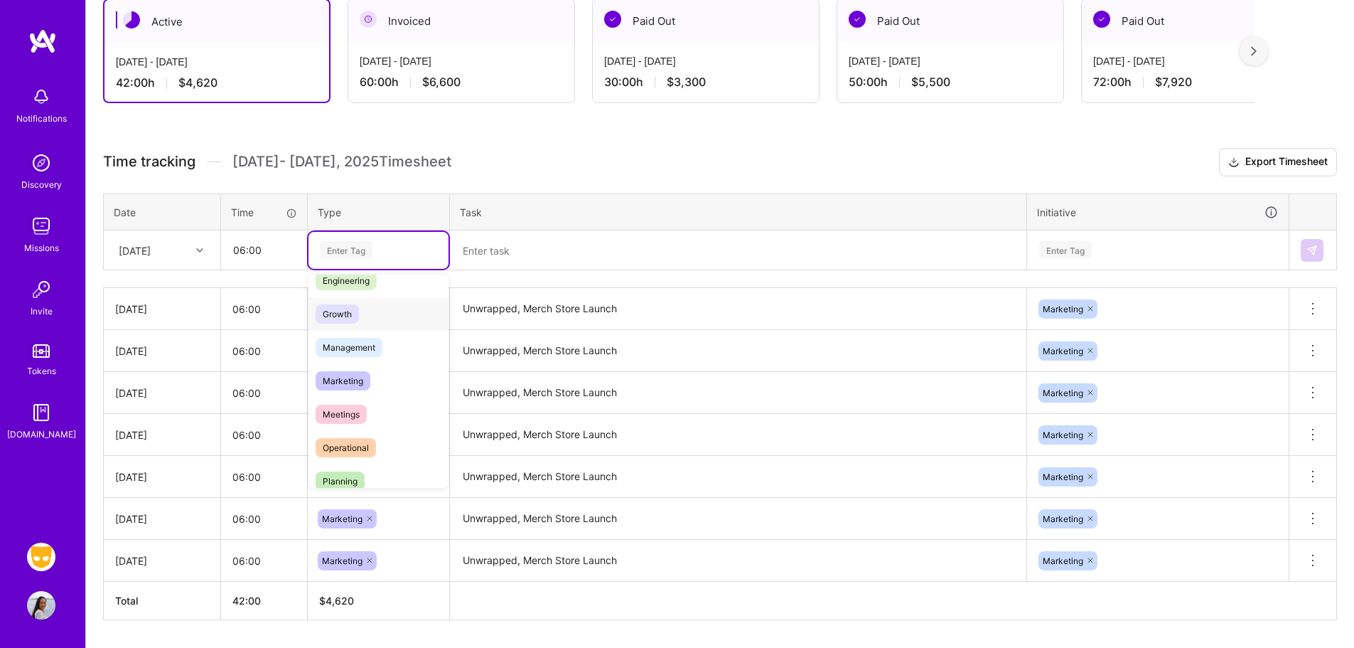
scroll to position [118, 0]
click at [358, 378] on span "Marketing" at bounding box center [343, 379] width 55 height 19
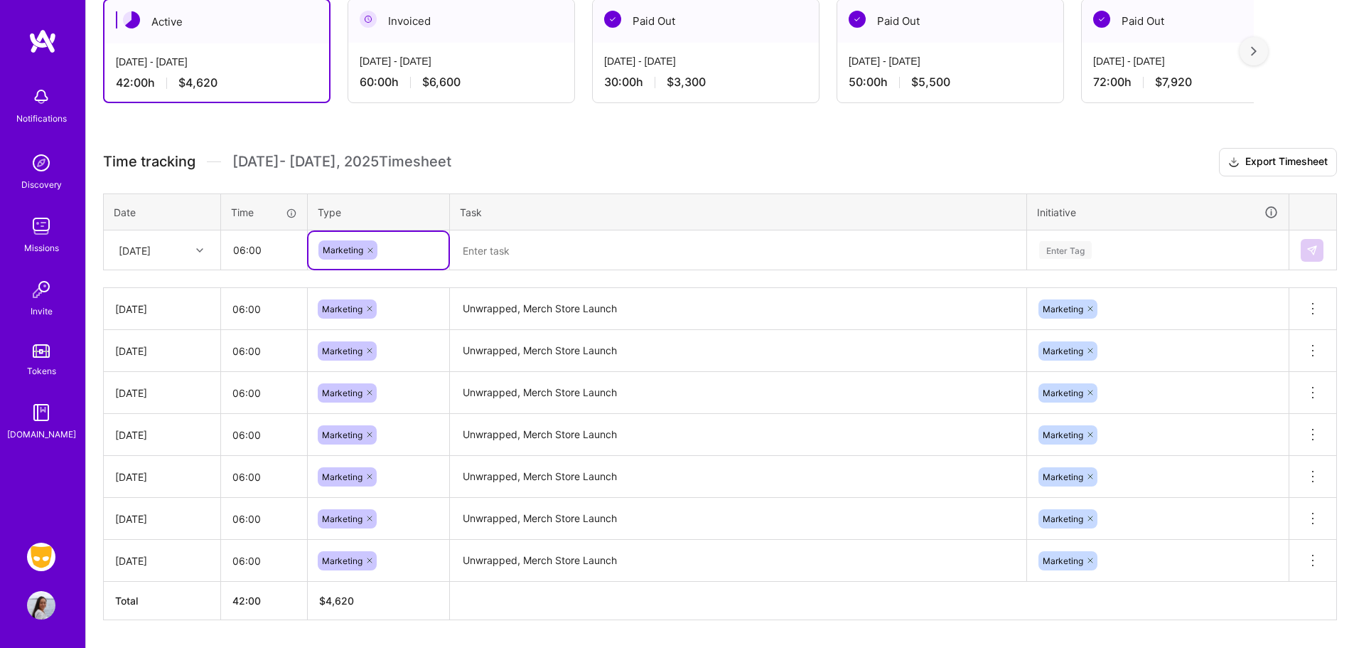
click at [574, 259] on textarea at bounding box center [738, 251] width 574 height 38
paste textarea "Unwrapped, Merch Store Launch"
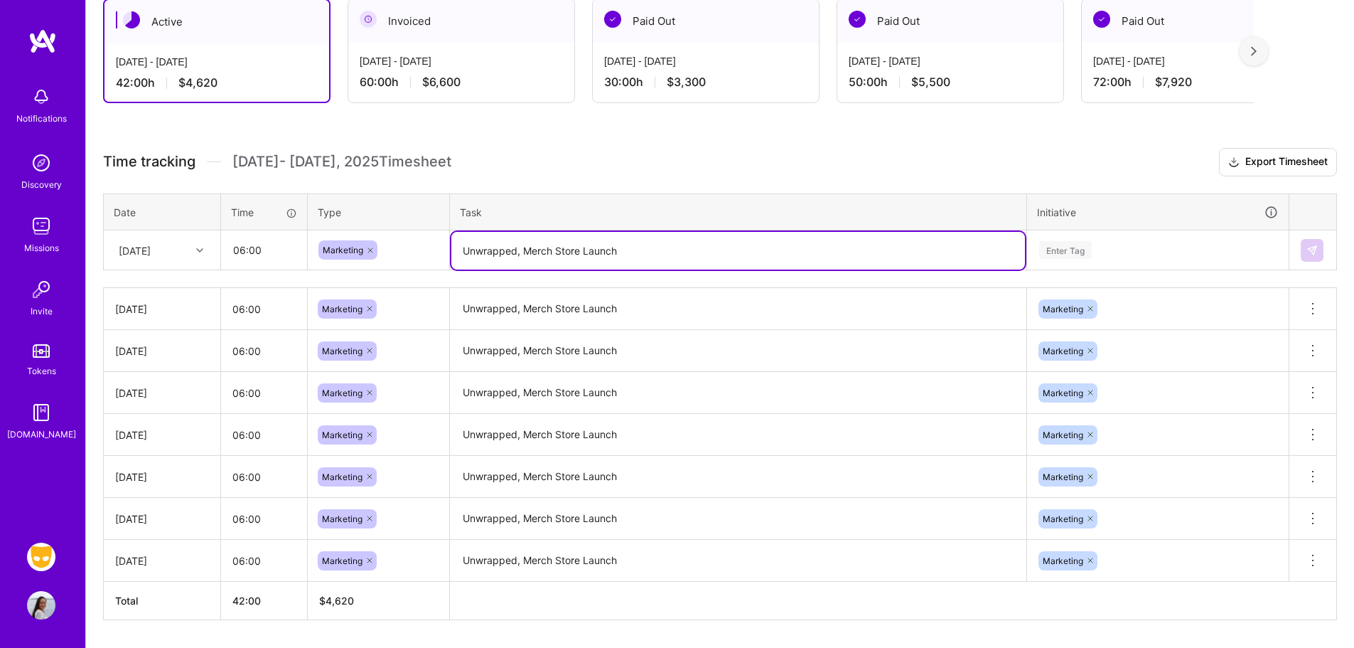
type textarea "Unwrapped, Merch Store Launch"
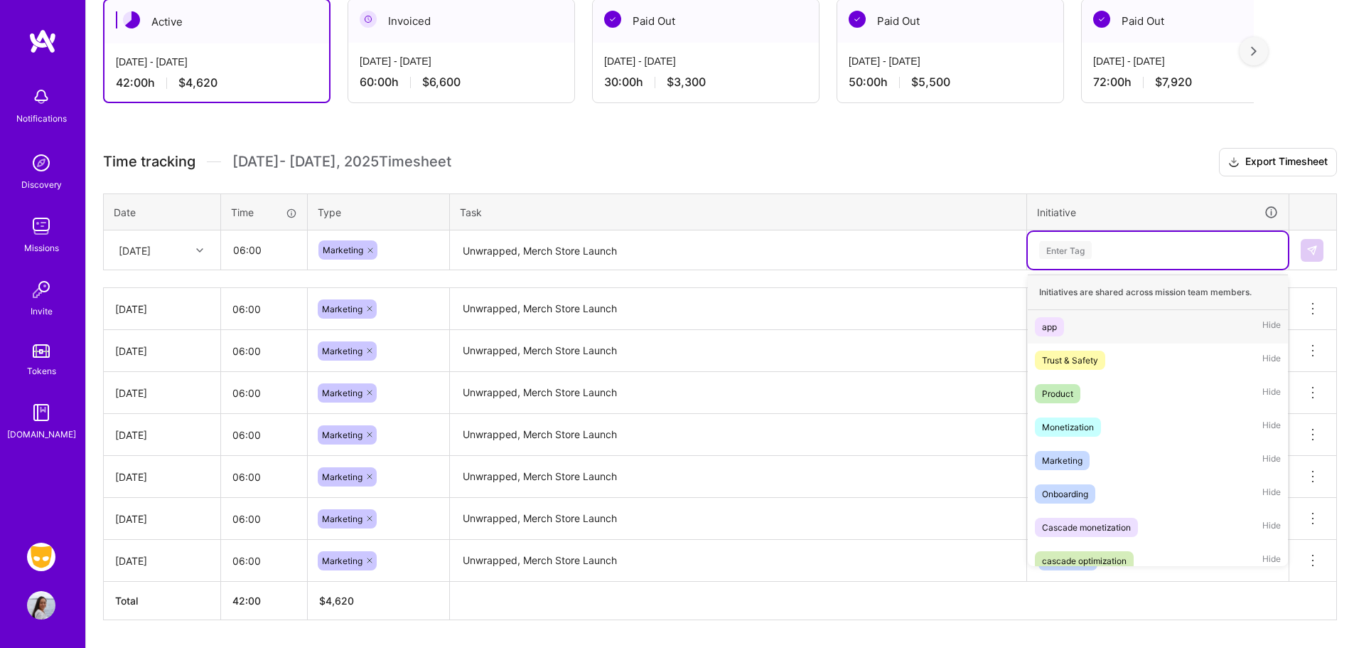
click at [1059, 252] on div "Enter Tag" at bounding box center [1065, 250] width 53 height 22
click at [1076, 459] on div "Marketing" at bounding box center [1062, 460] width 41 height 15
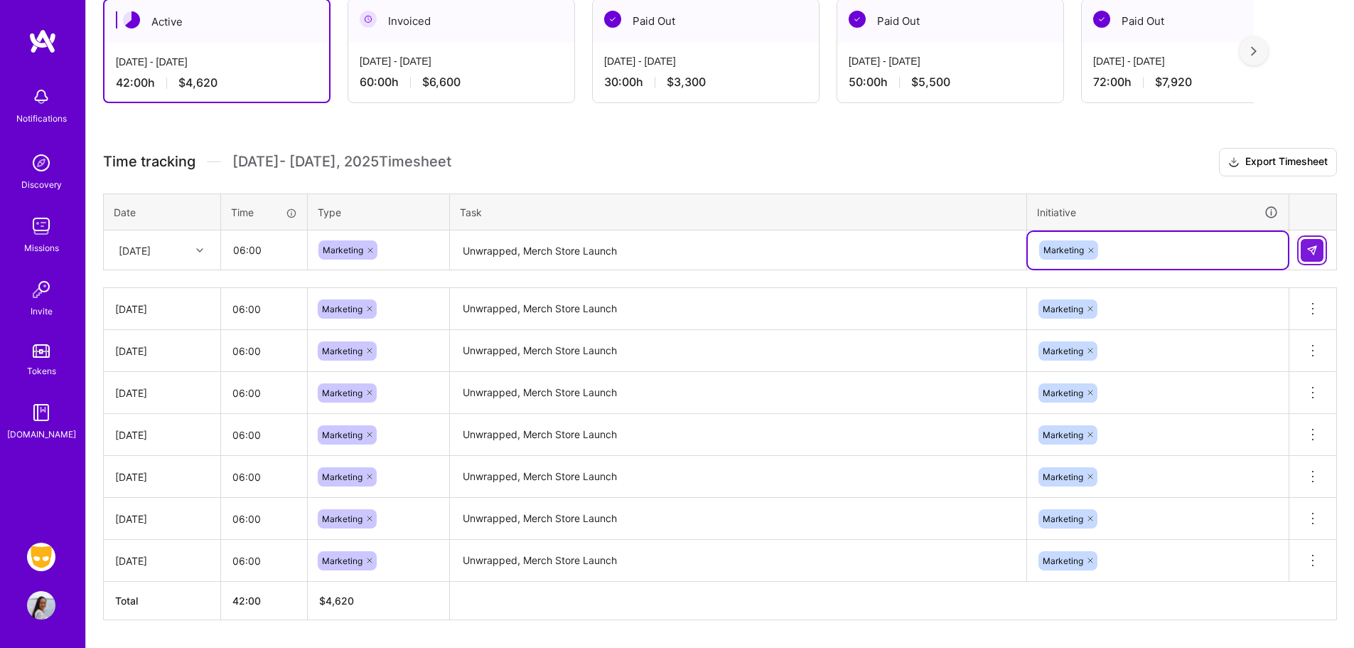
click at [1315, 246] on img at bounding box center [1312, 250] width 11 height 11
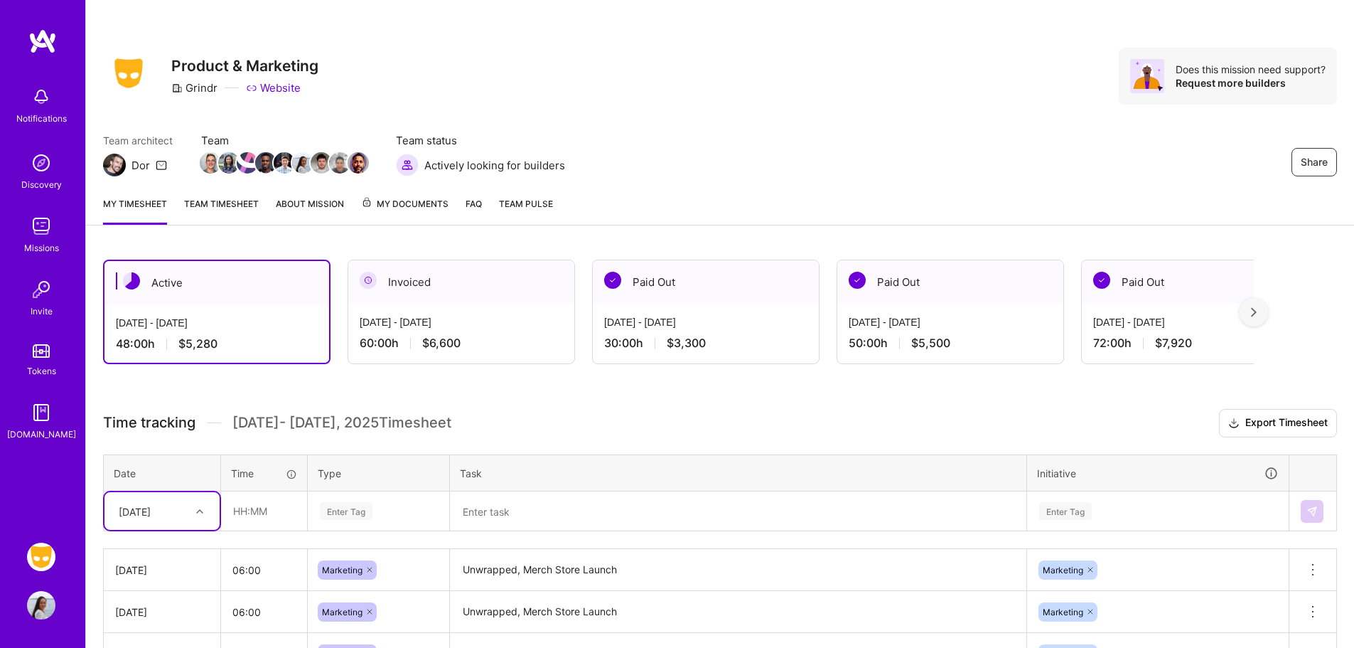
scroll to position [0, 0]
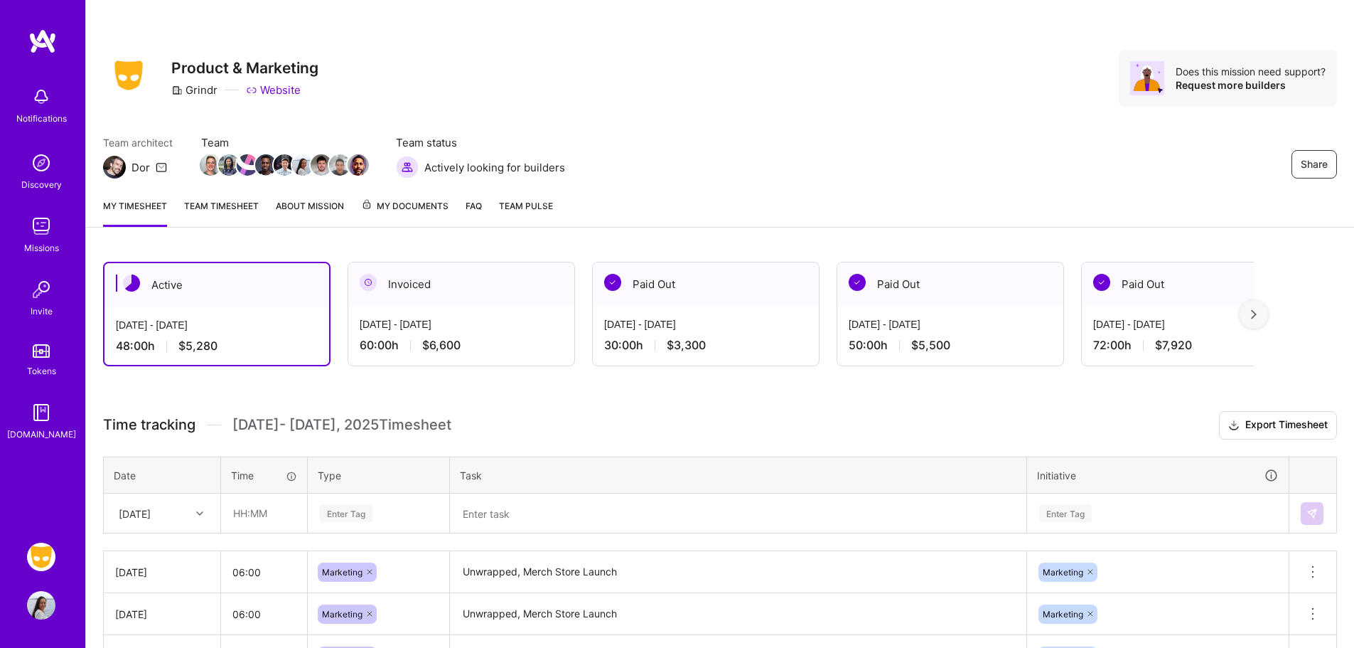
click at [650, 417] on h3 "Time tracking [DATE] - [DATE] Timesheet Export Timesheet" at bounding box center [720, 425] width 1234 height 28
click at [229, 209] on link "Team timesheet" at bounding box center [221, 212] width 75 height 28
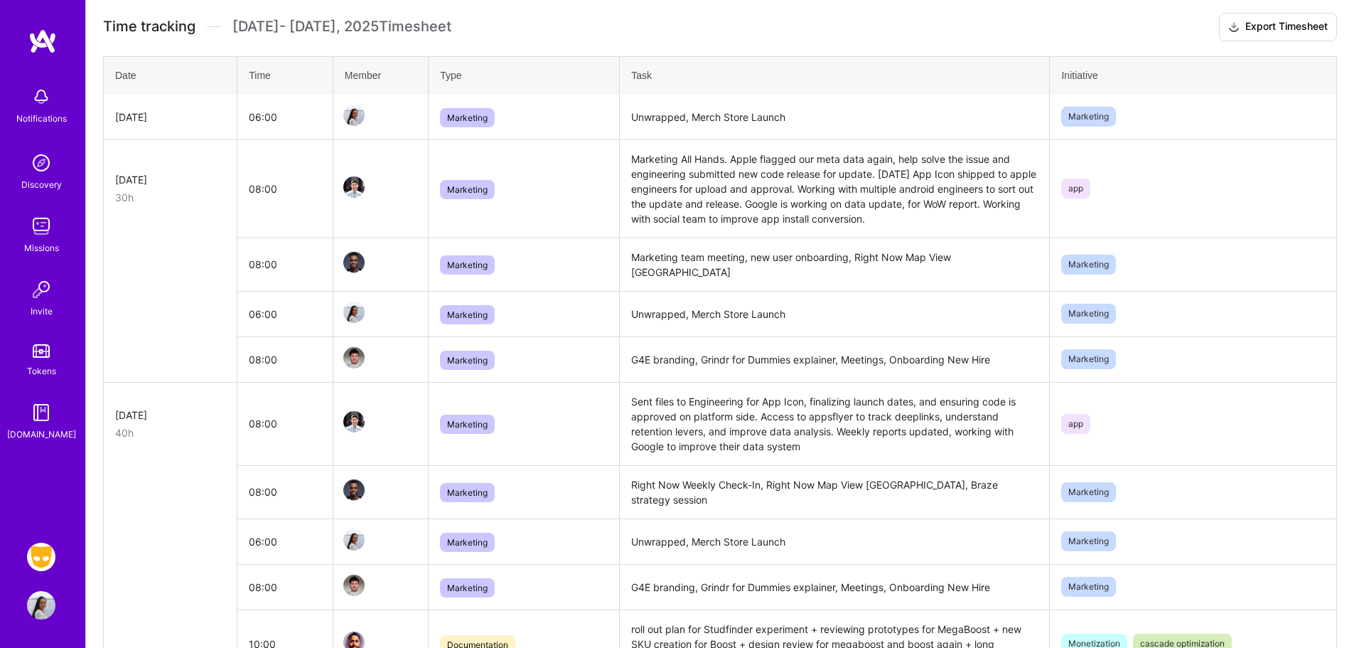
scroll to position [341, 0]
